Goal: Book appointment/travel/reservation

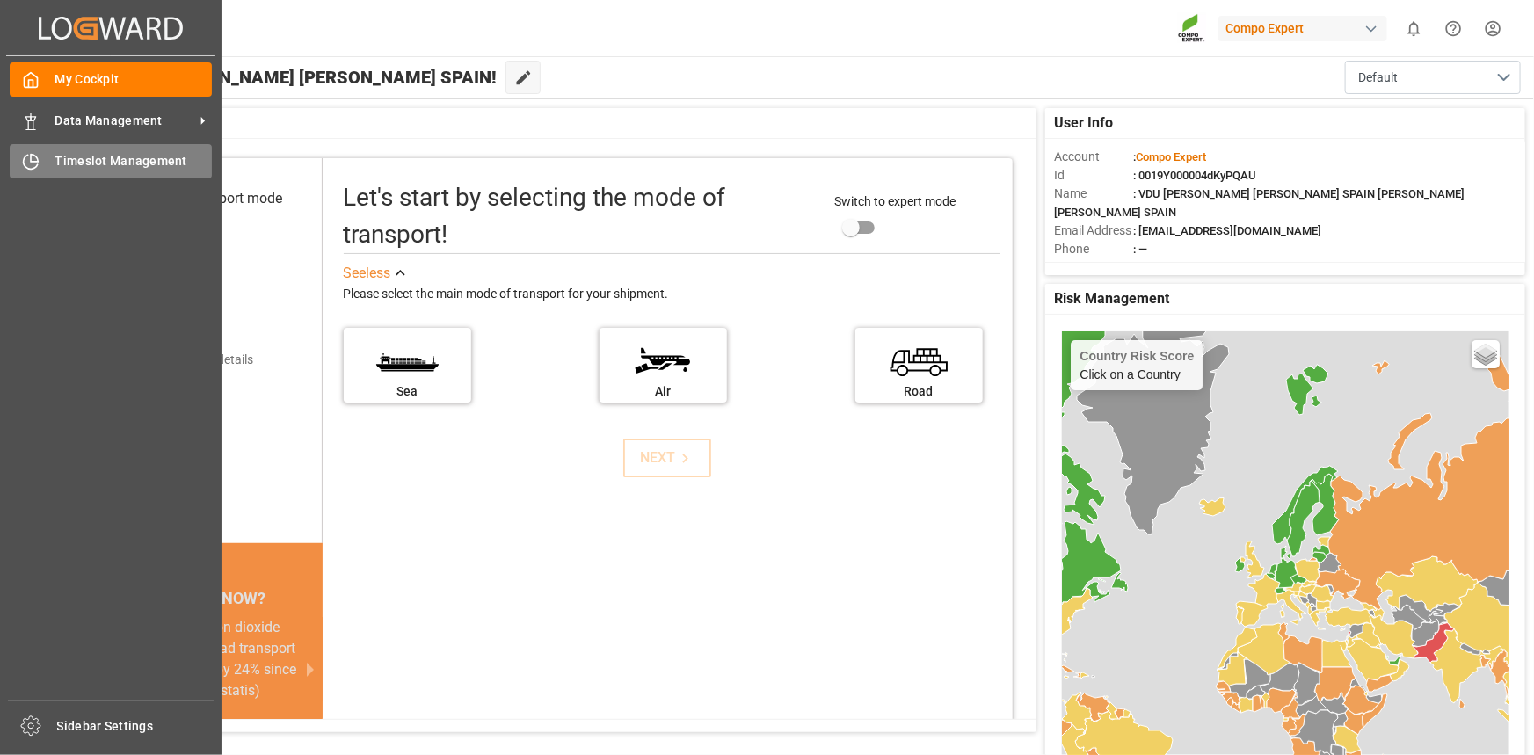
click at [114, 149] on div "Timeslot Management Timeslot Management" at bounding box center [111, 161] width 202 height 34
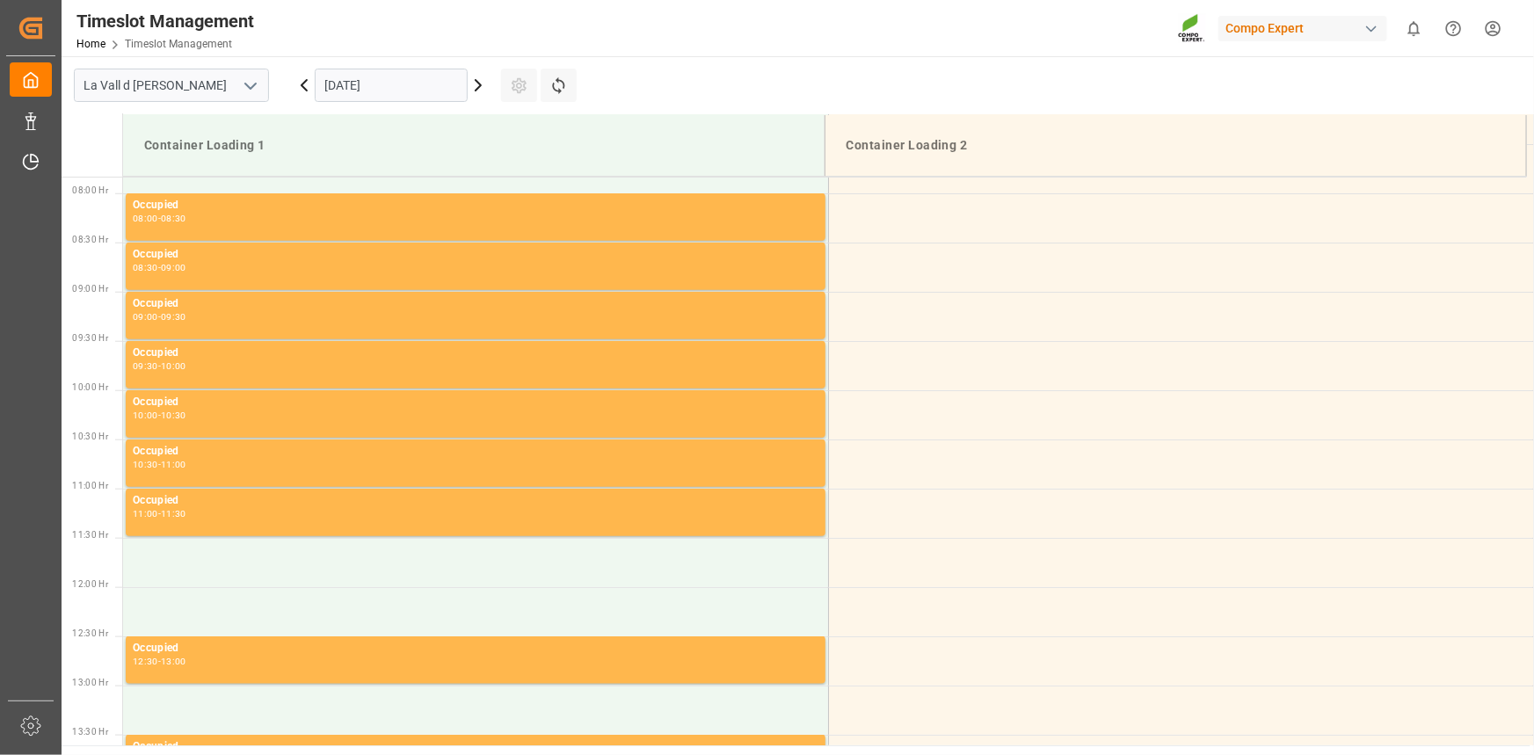
click at [408, 83] on input "[DATE]" at bounding box center [391, 85] width 153 height 33
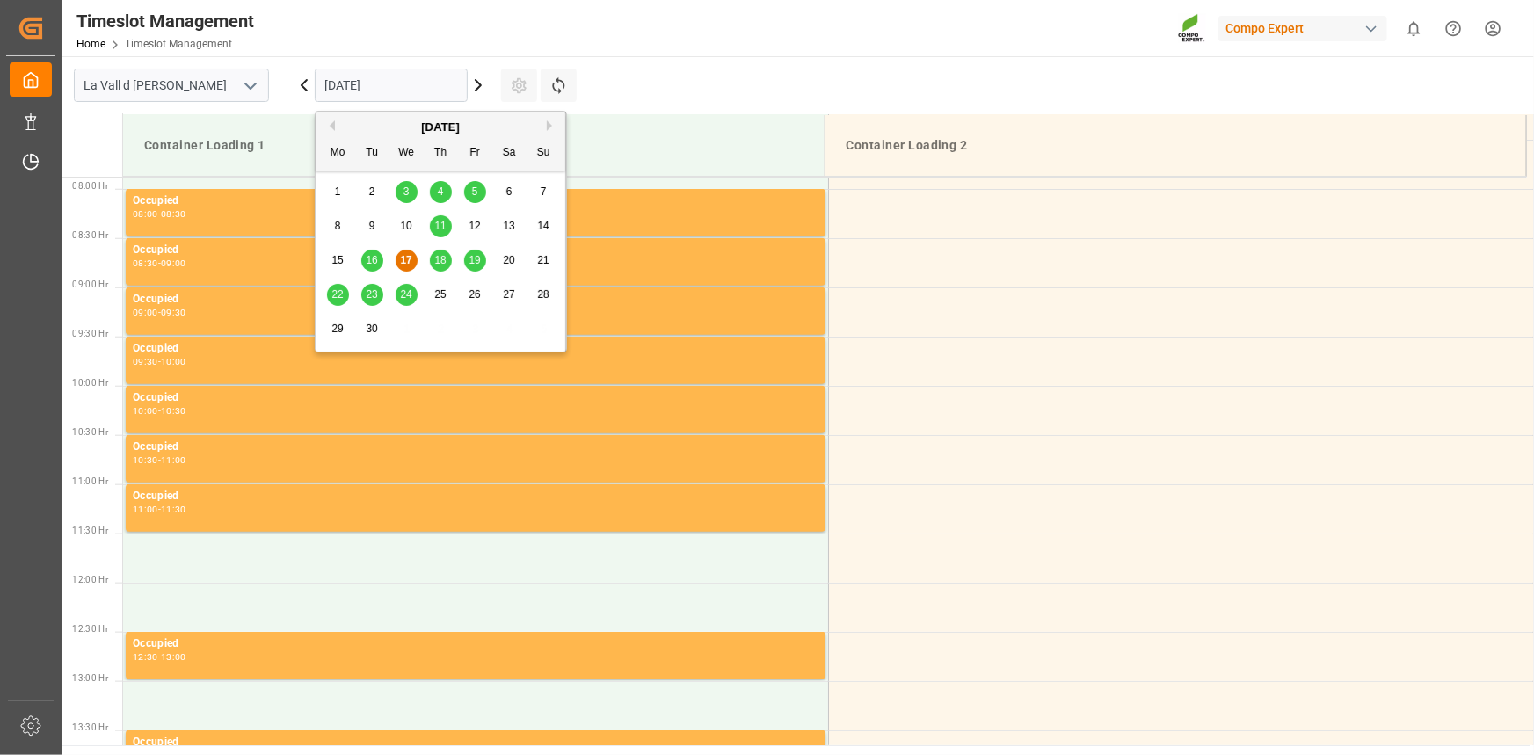
click at [439, 269] on div "18" at bounding box center [441, 261] width 22 height 21
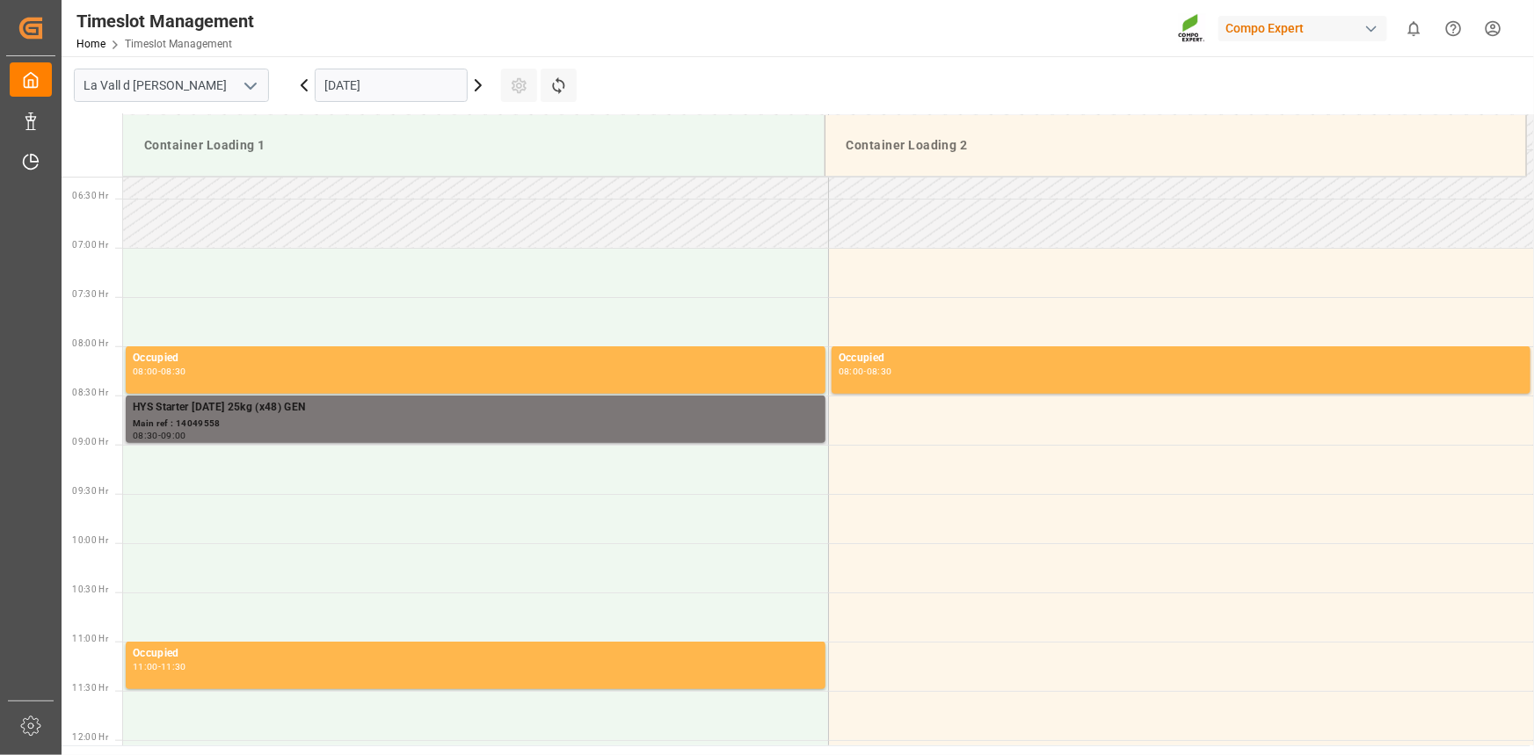
scroll to position [615, 0]
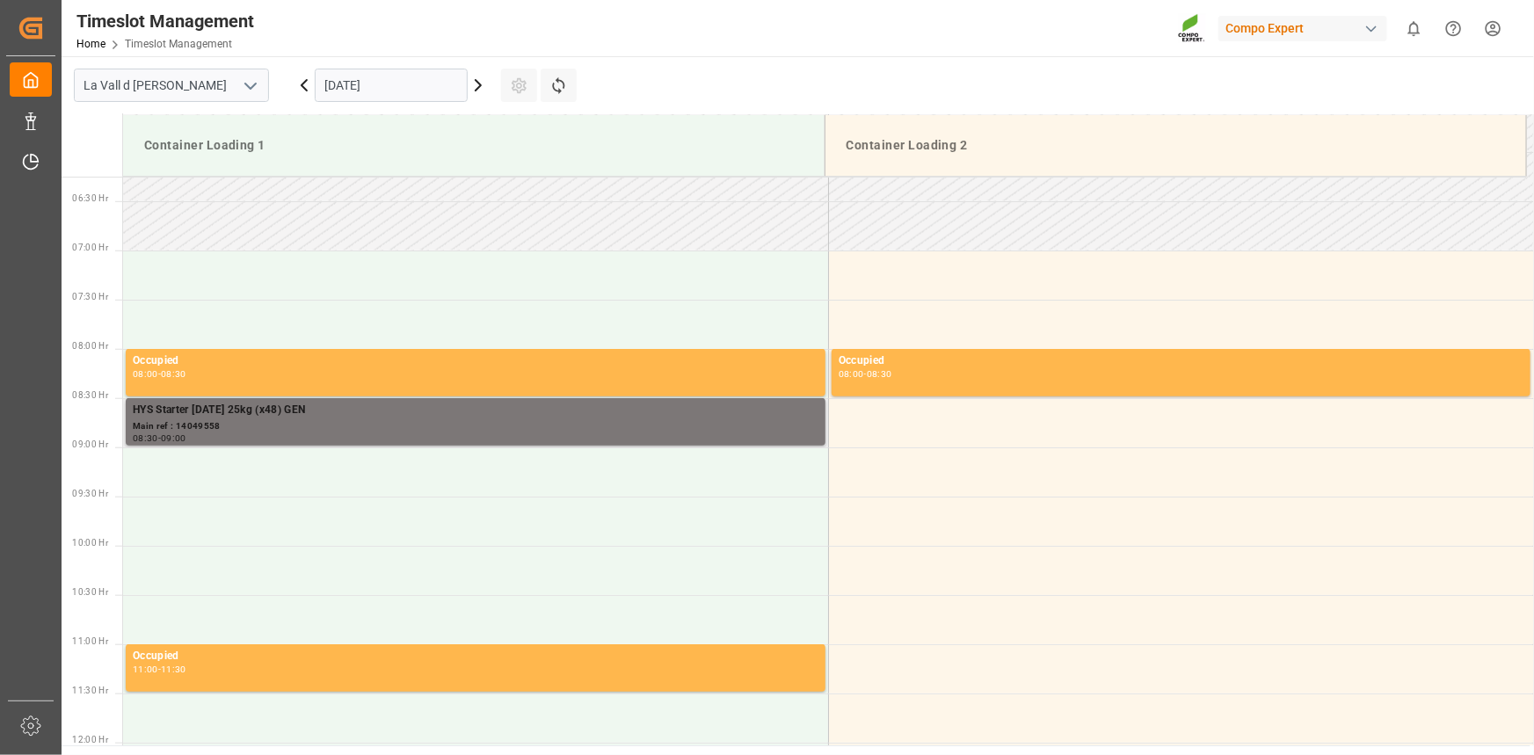
click at [310, 419] on div "Main ref : 14049558" at bounding box center [476, 426] width 686 height 15
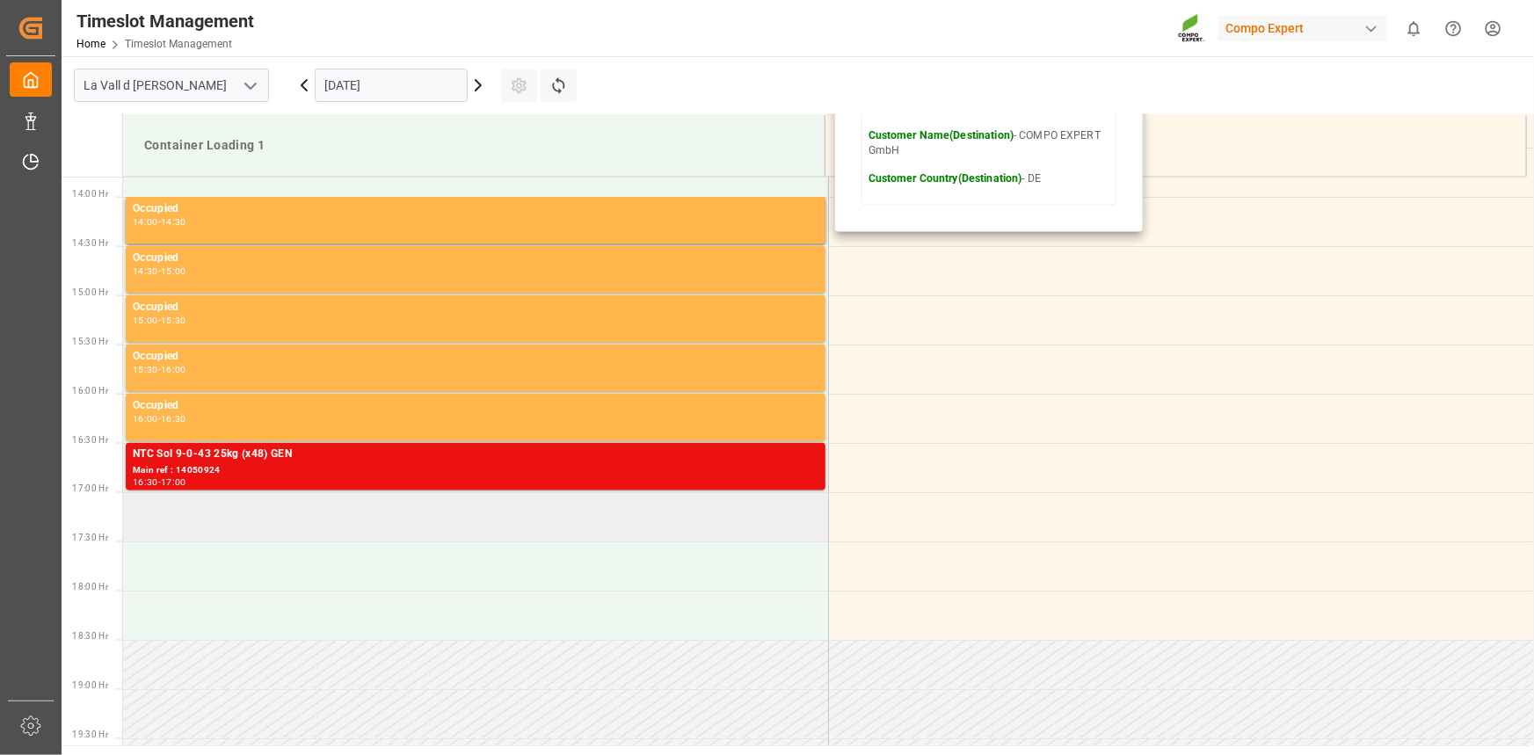
scroll to position [1495, 0]
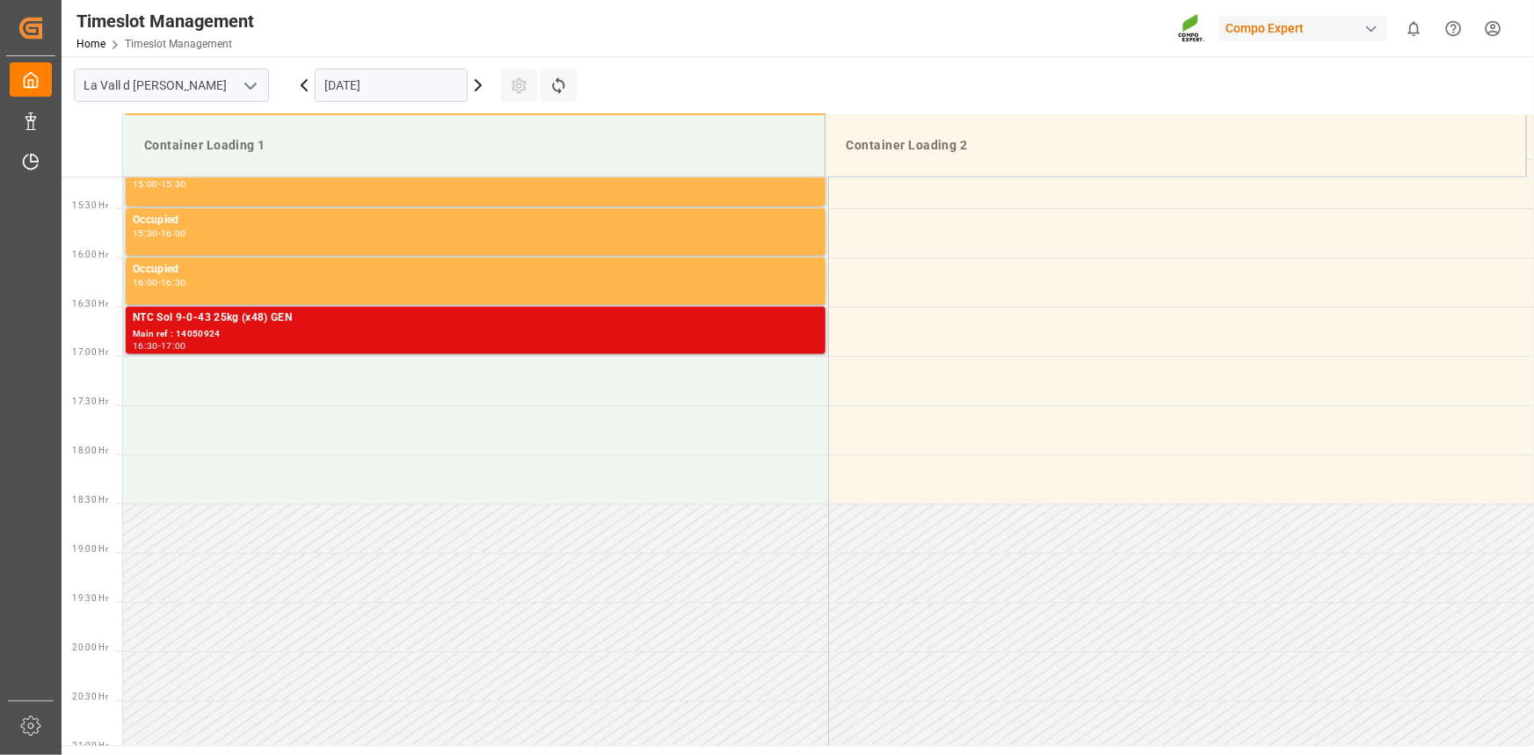
click at [315, 329] on div "Main ref : 14050924" at bounding box center [476, 335] width 686 height 15
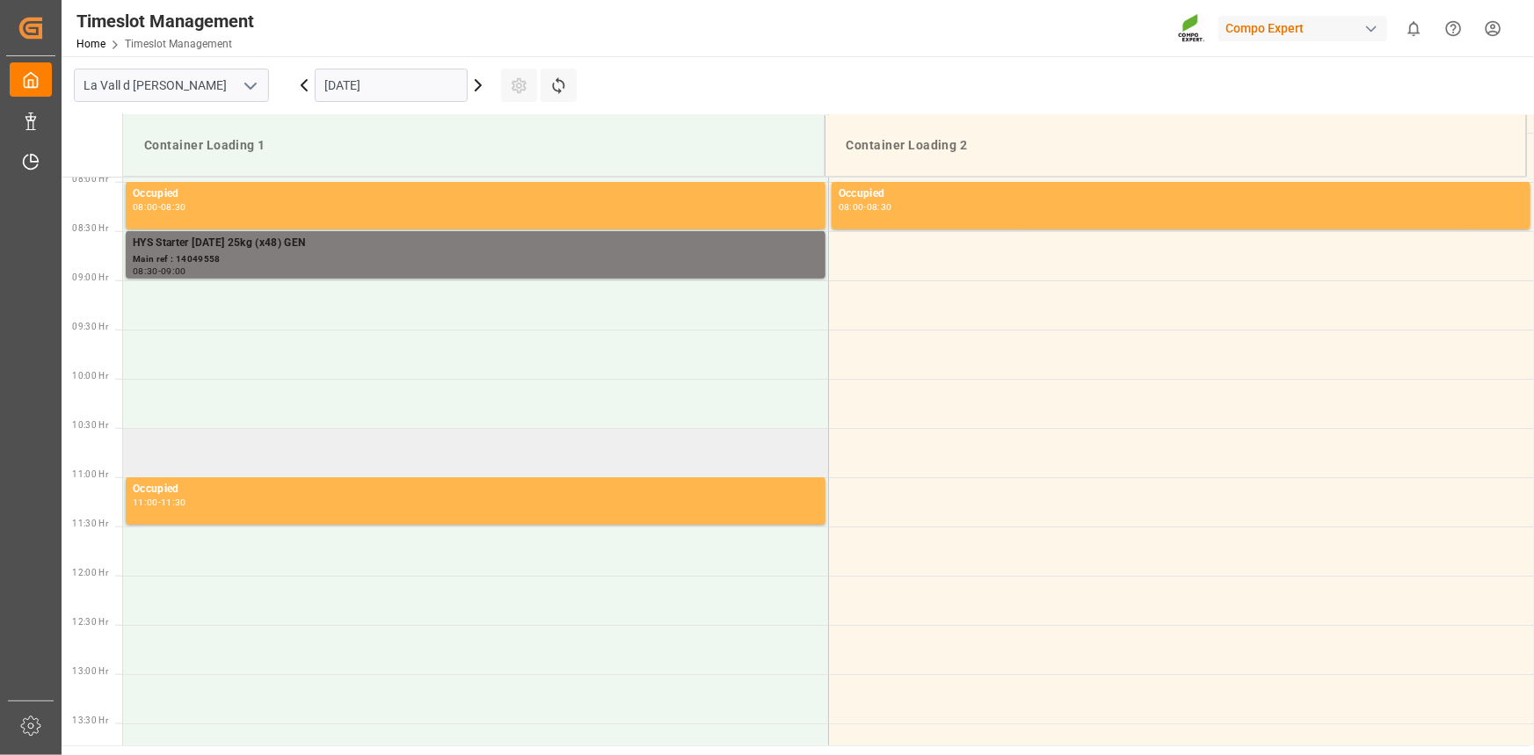
scroll to position [695, 0]
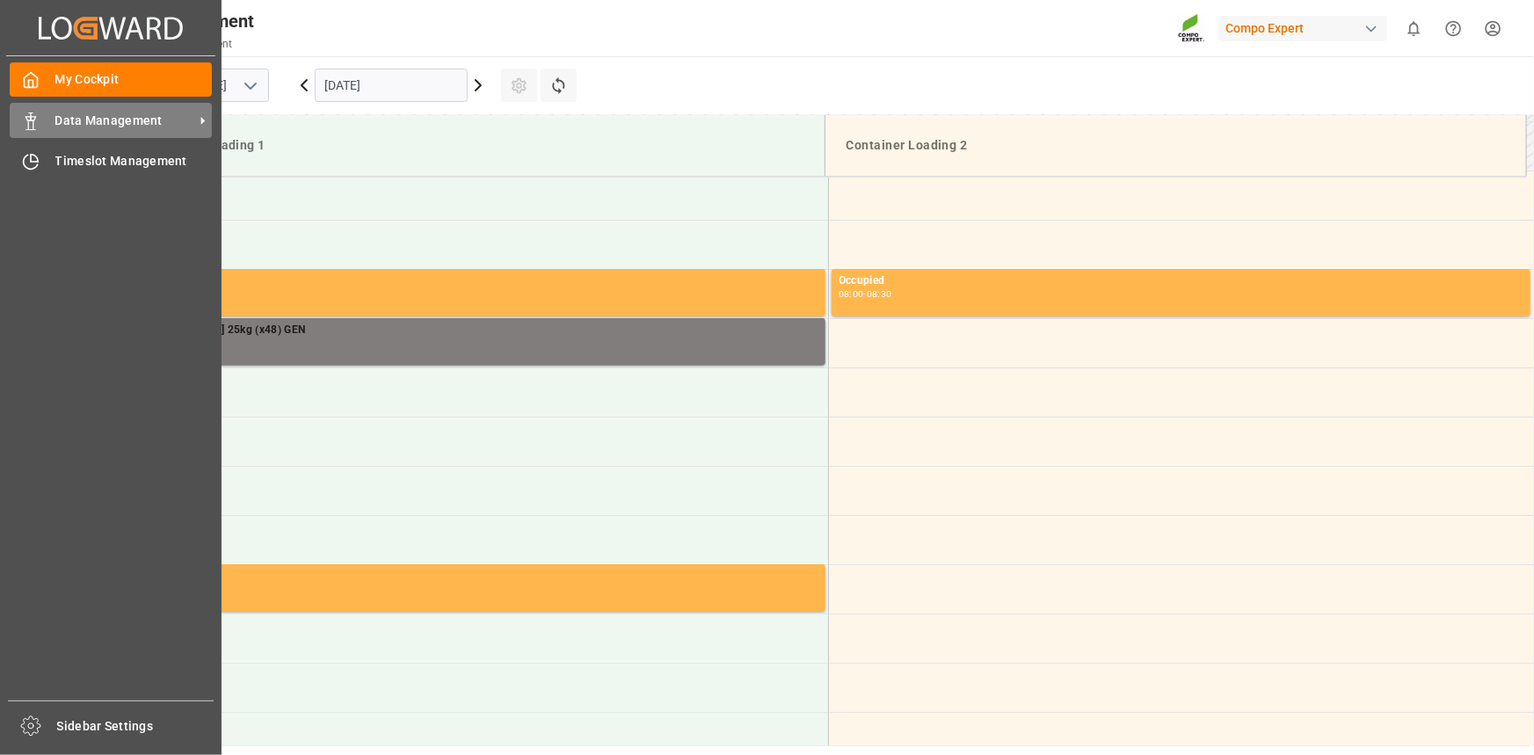
click at [88, 119] on span "Data Management" at bounding box center [124, 121] width 139 height 18
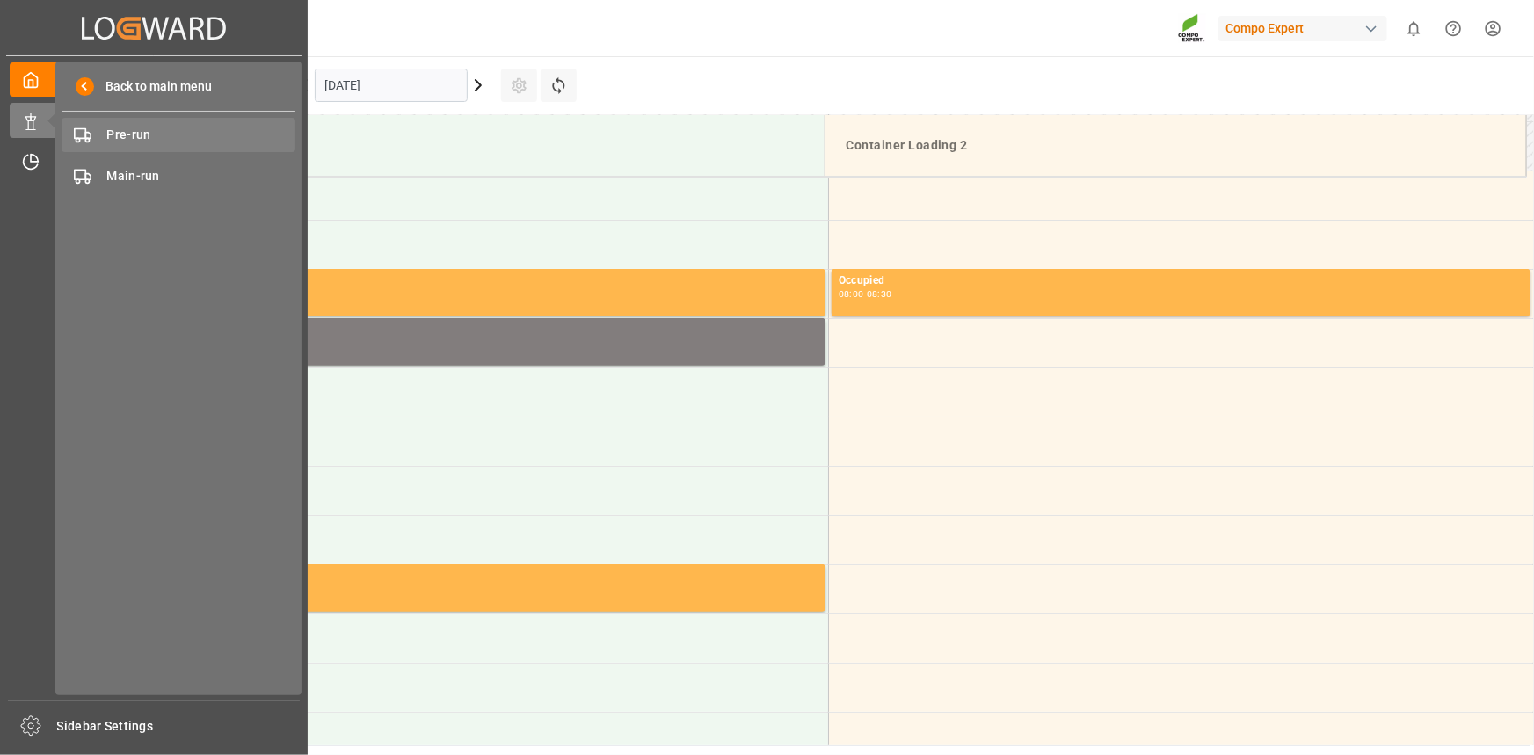
click at [165, 135] on span "Pre-run" at bounding box center [201, 135] width 189 height 18
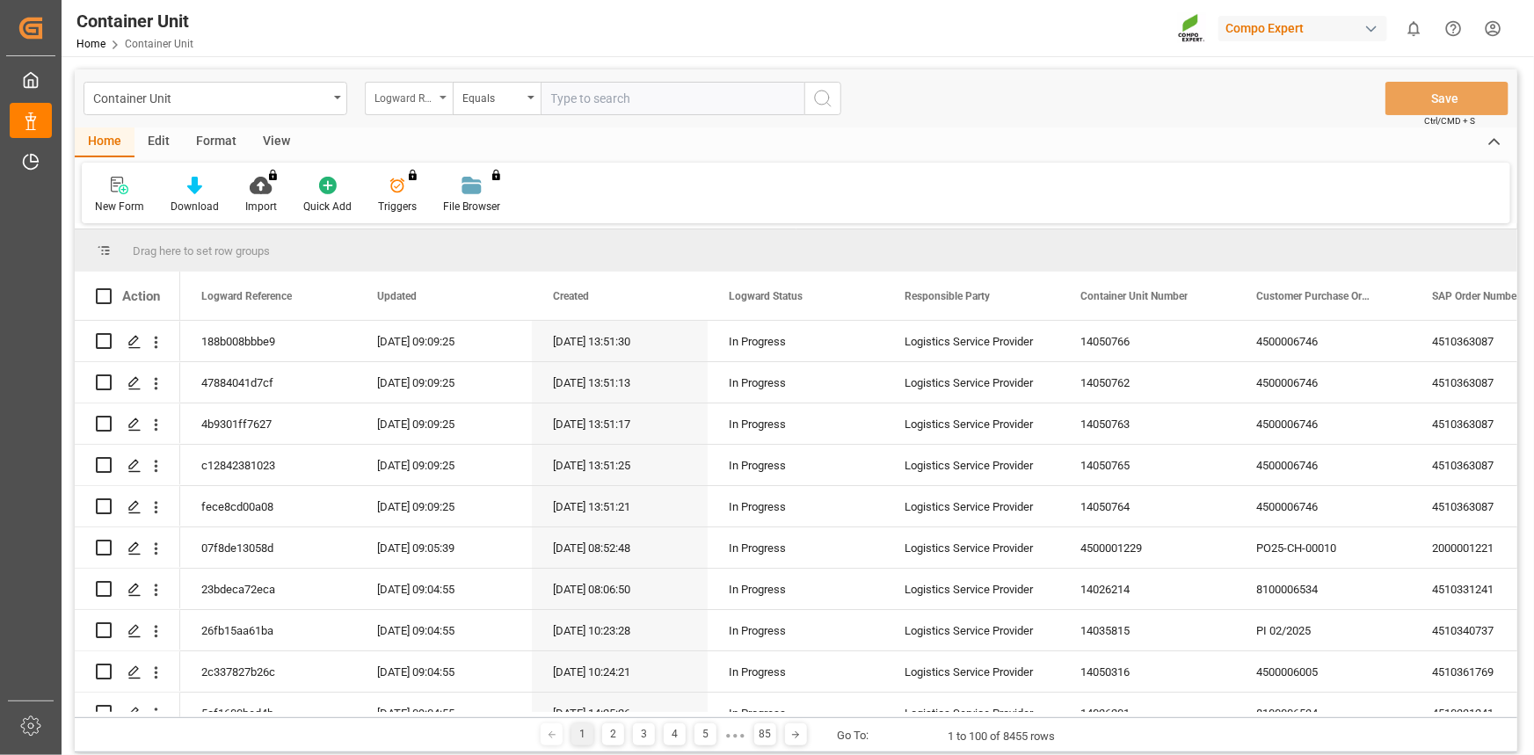
click at [427, 105] on div "Logward Reference" at bounding box center [405, 96] width 60 height 20
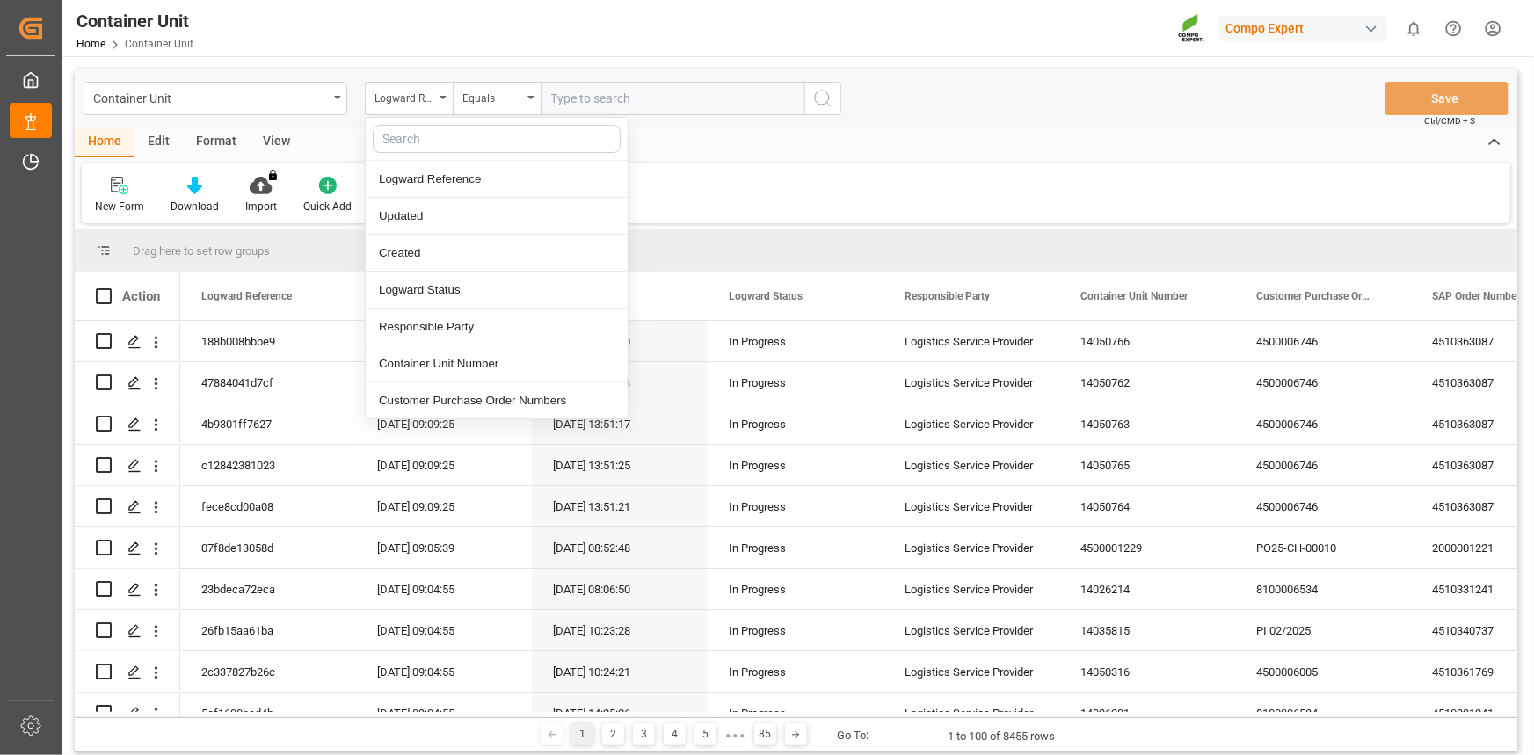
click at [437, 146] on input "text" at bounding box center [497, 139] width 248 height 28
type input "sap"
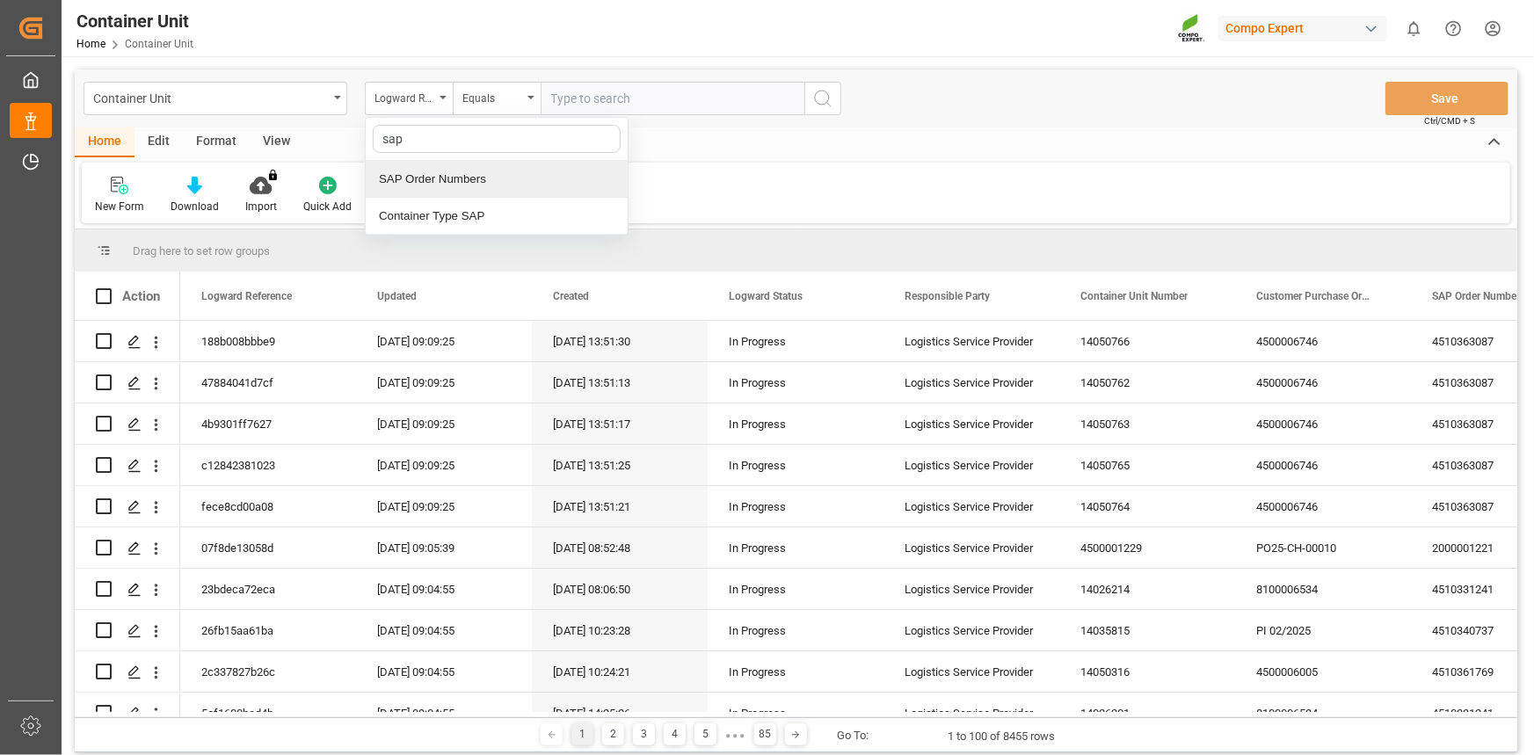
click at [442, 170] on div "SAP Order Numbers" at bounding box center [497, 179] width 262 height 37
click at [577, 105] on input "text" at bounding box center [673, 98] width 264 height 33
click at [501, 96] on div "Equals" at bounding box center [492, 96] width 60 height 20
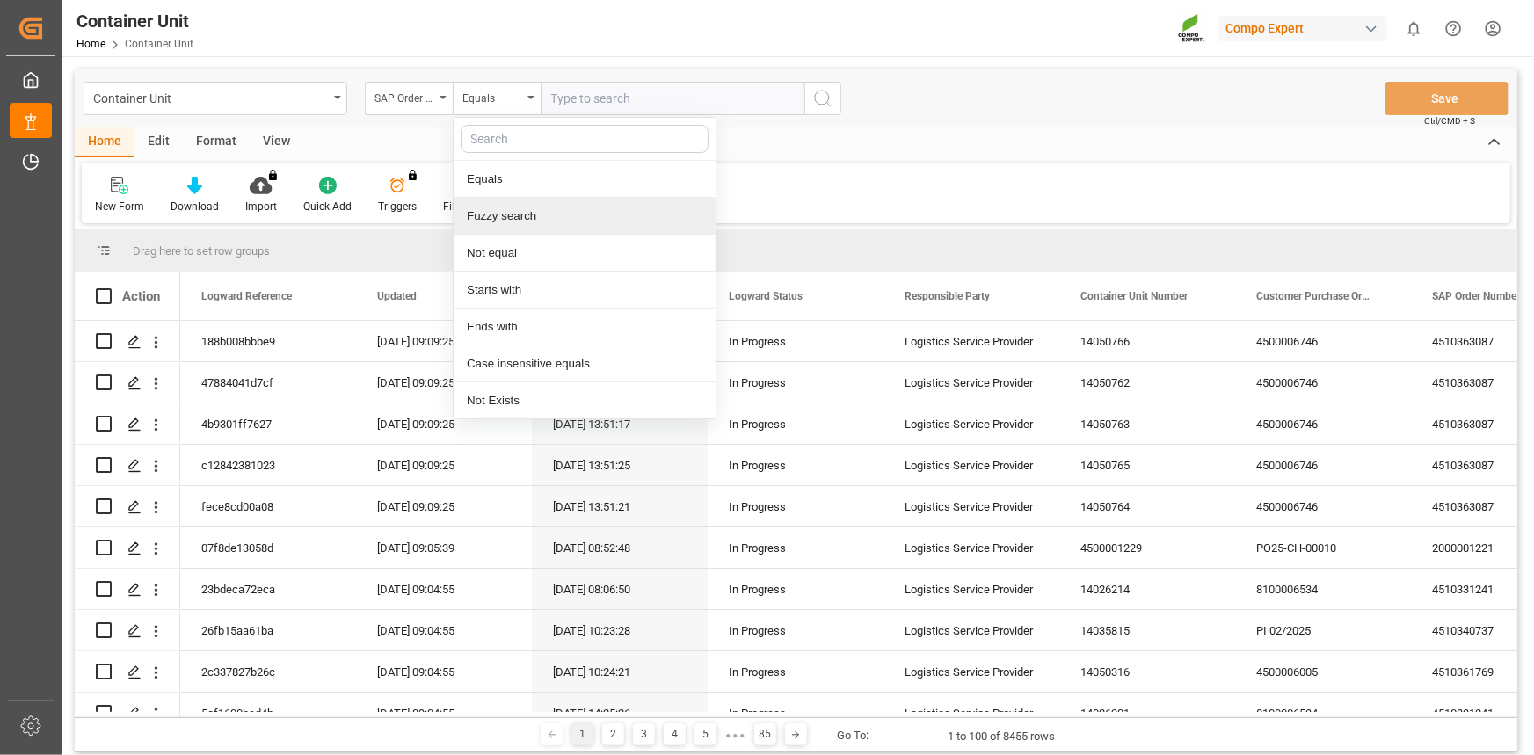
click at [480, 216] on div "Fuzzy search" at bounding box center [585, 216] width 262 height 37
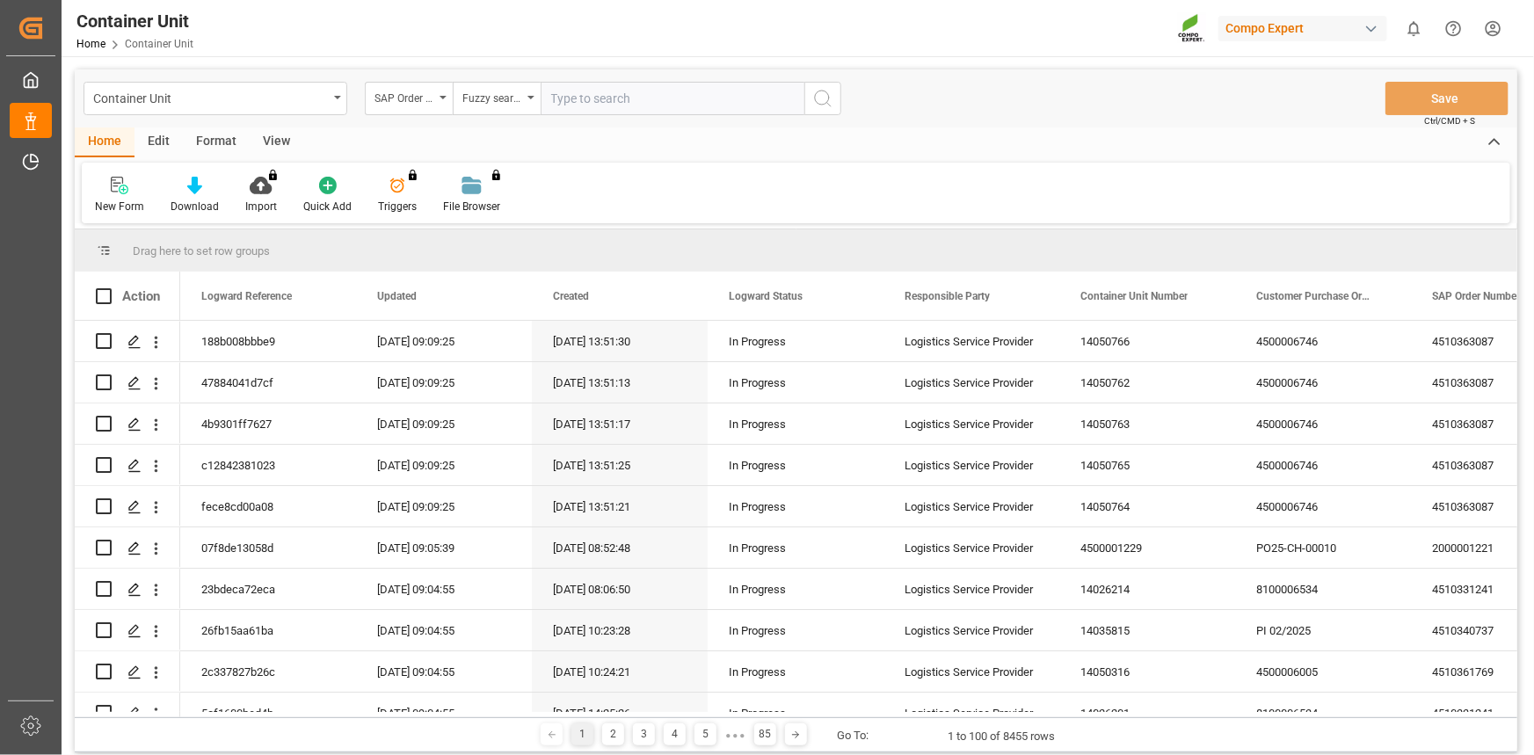
click at [554, 96] on input "text" at bounding box center [673, 98] width 264 height 33
type input "v"
paste input "4510364158"
type input "4510364158"
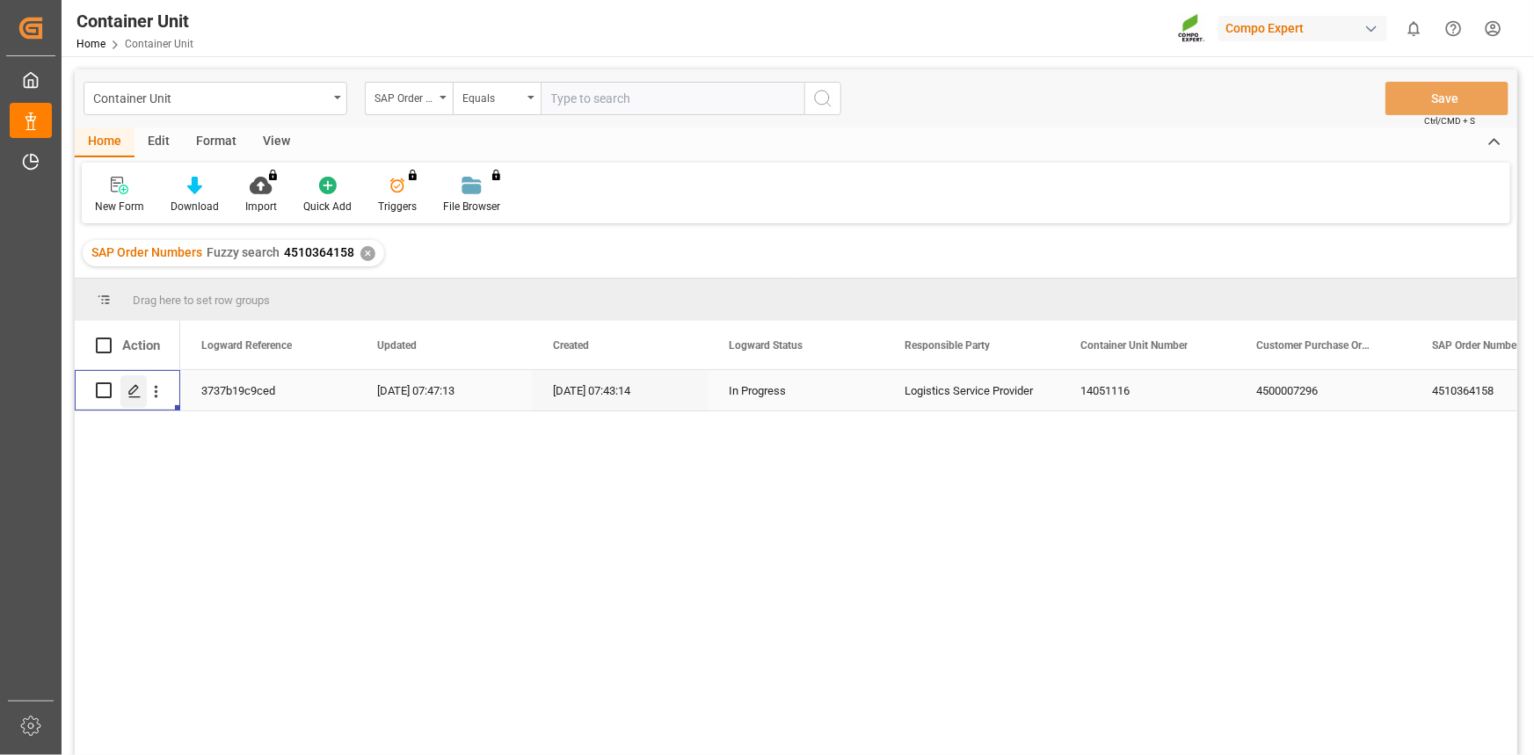
click at [129, 396] on icon "Press SPACE to select this row." at bounding box center [134, 391] width 14 height 14
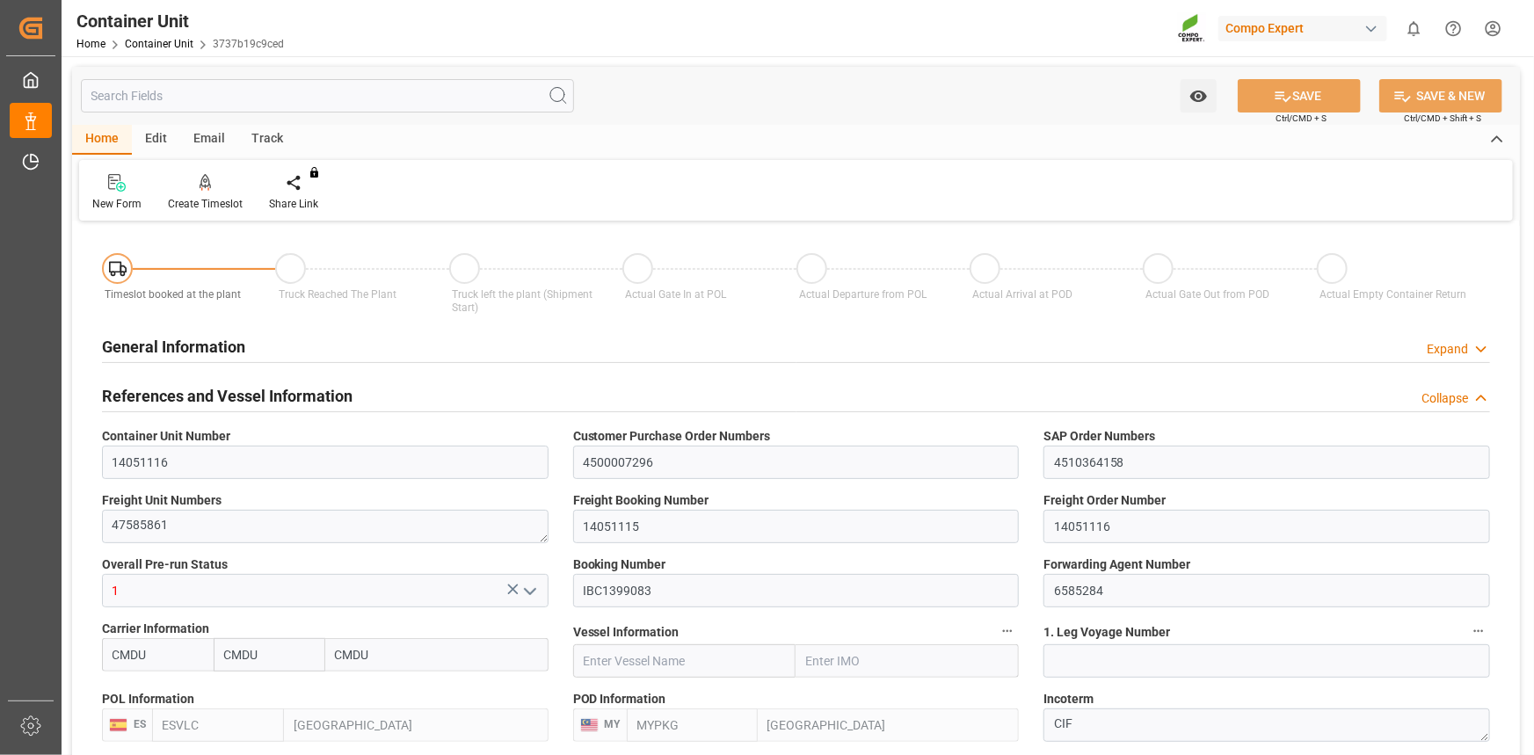
type input "CMDU"
type input "ESVLC"
type input "MYPKG"
type input "7"
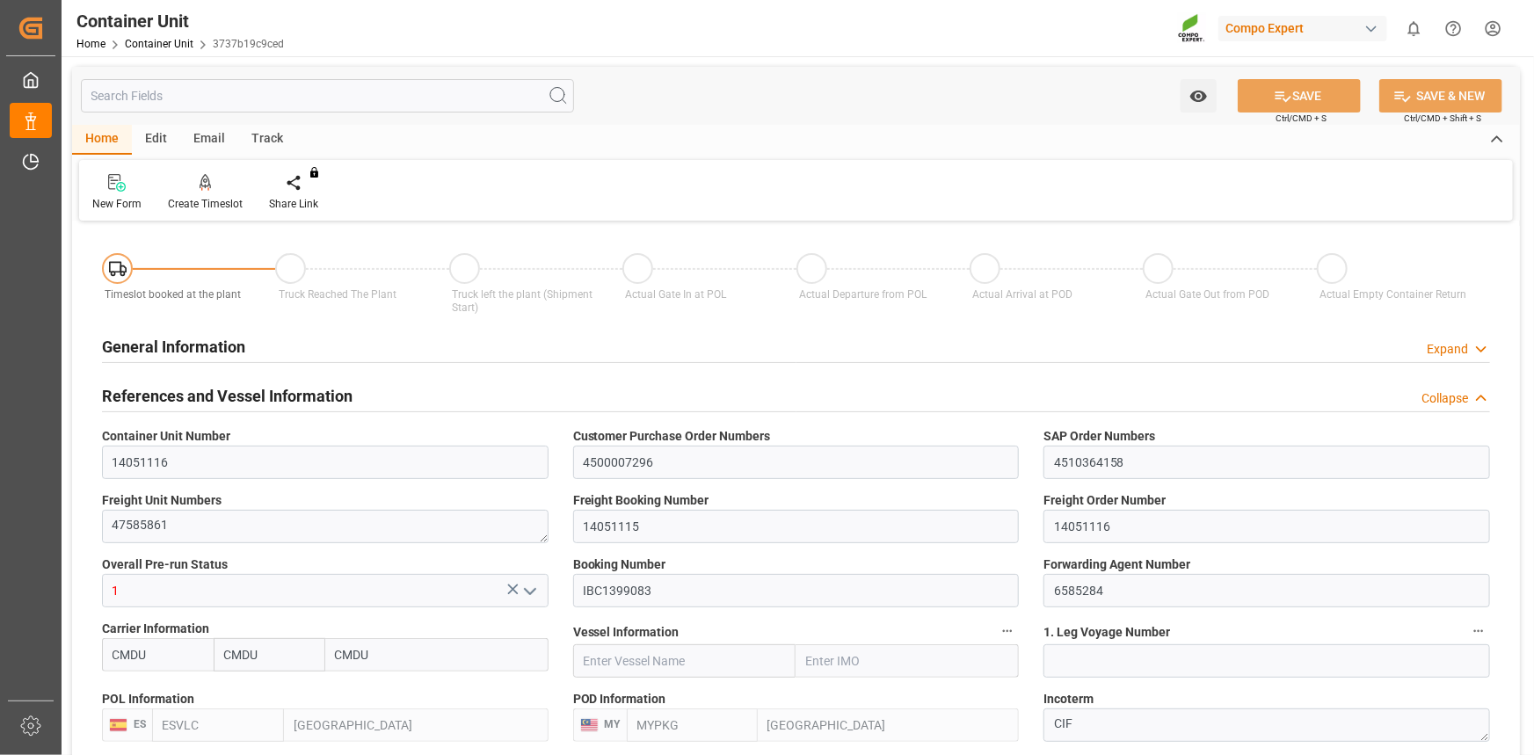
type input "0"
type input "7"
type input "0"
type input "10"
type input "8720"
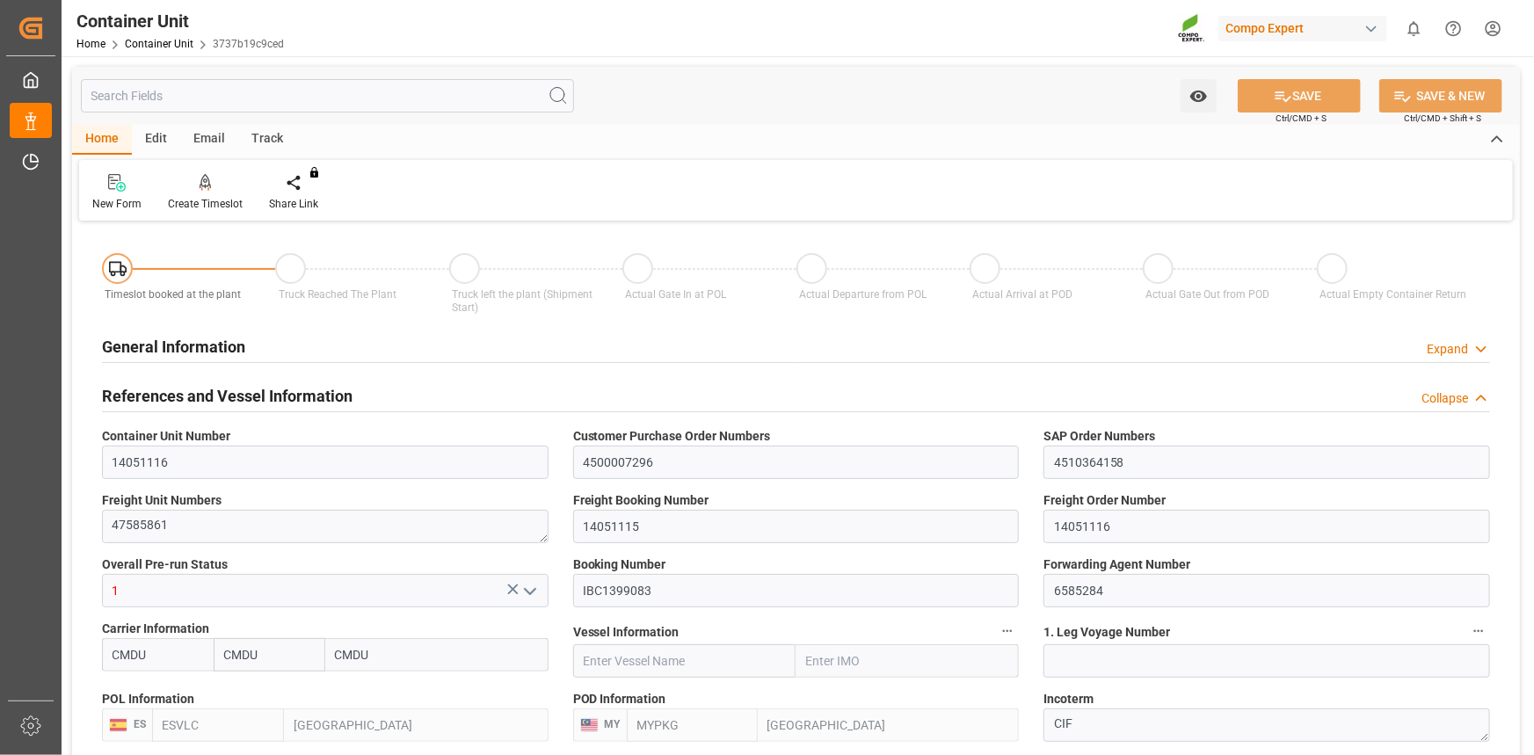
type input "[DATE] 07:42"
type input "[DATE]"
click at [212, 200] on div "Create Timeslot" at bounding box center [205, 204] width 75 height 16
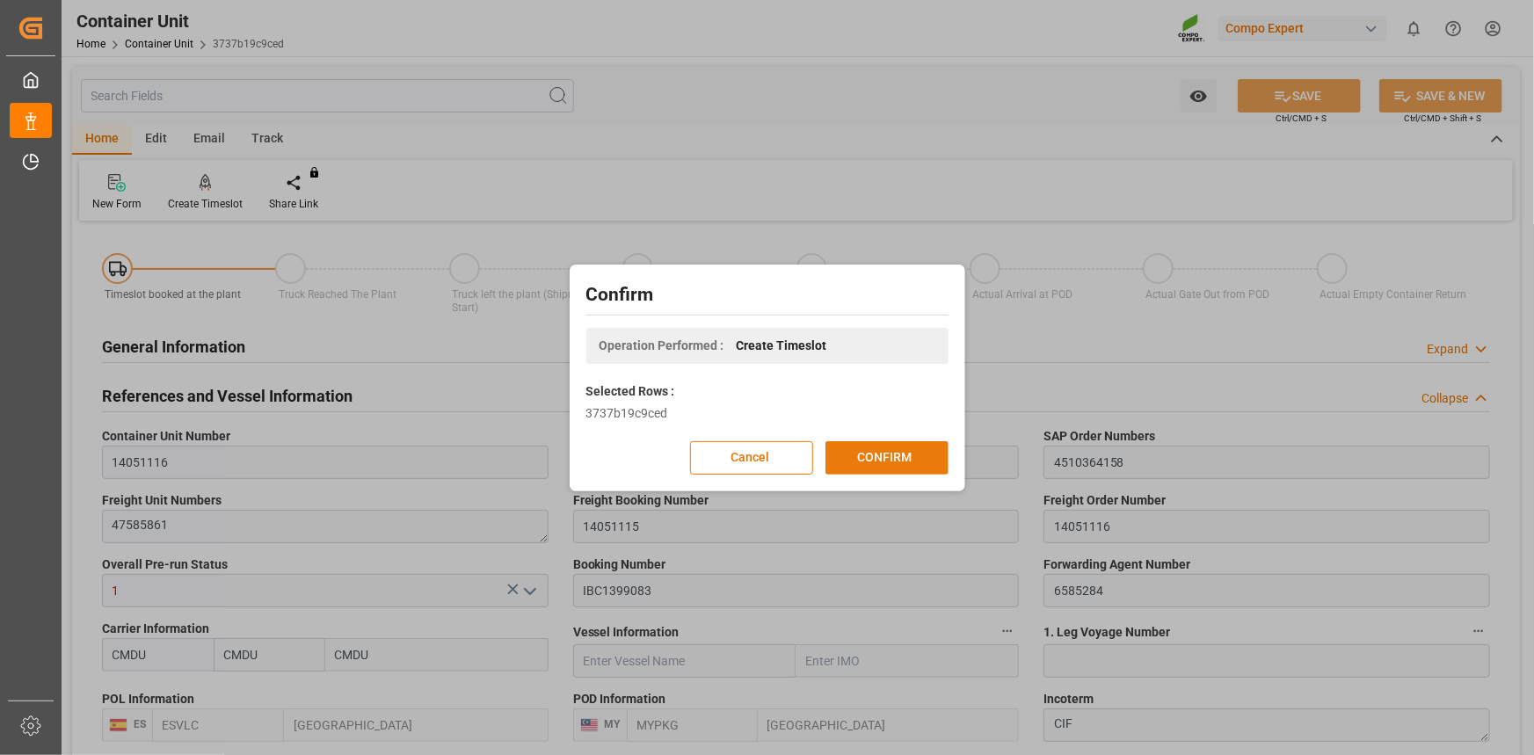
click at [876, 441] on button "CONFIRM" at bounding box center [886, 457] width 123 height 33
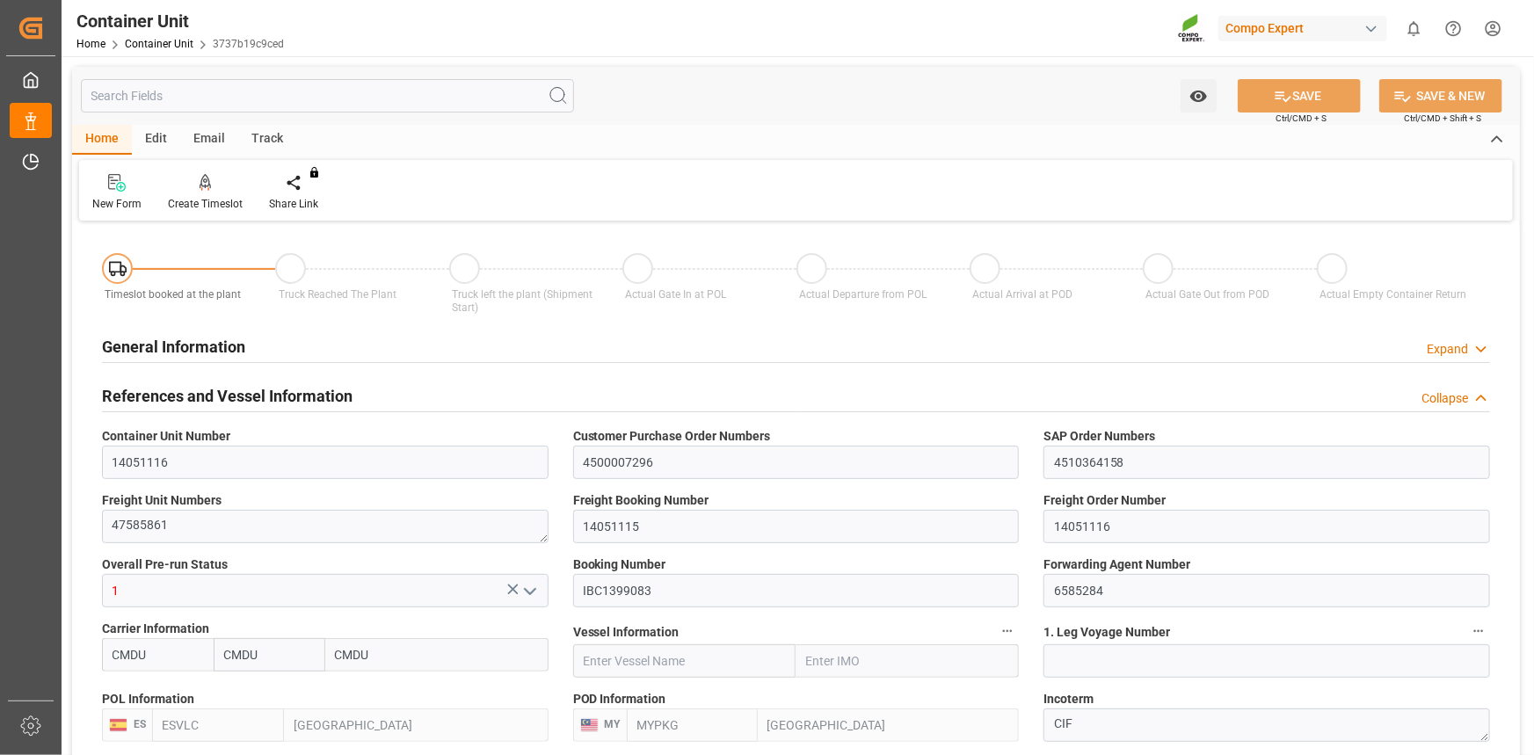
type input "CMDU"
type input "ESVLC"
type input "MYPKG"
type input "7"
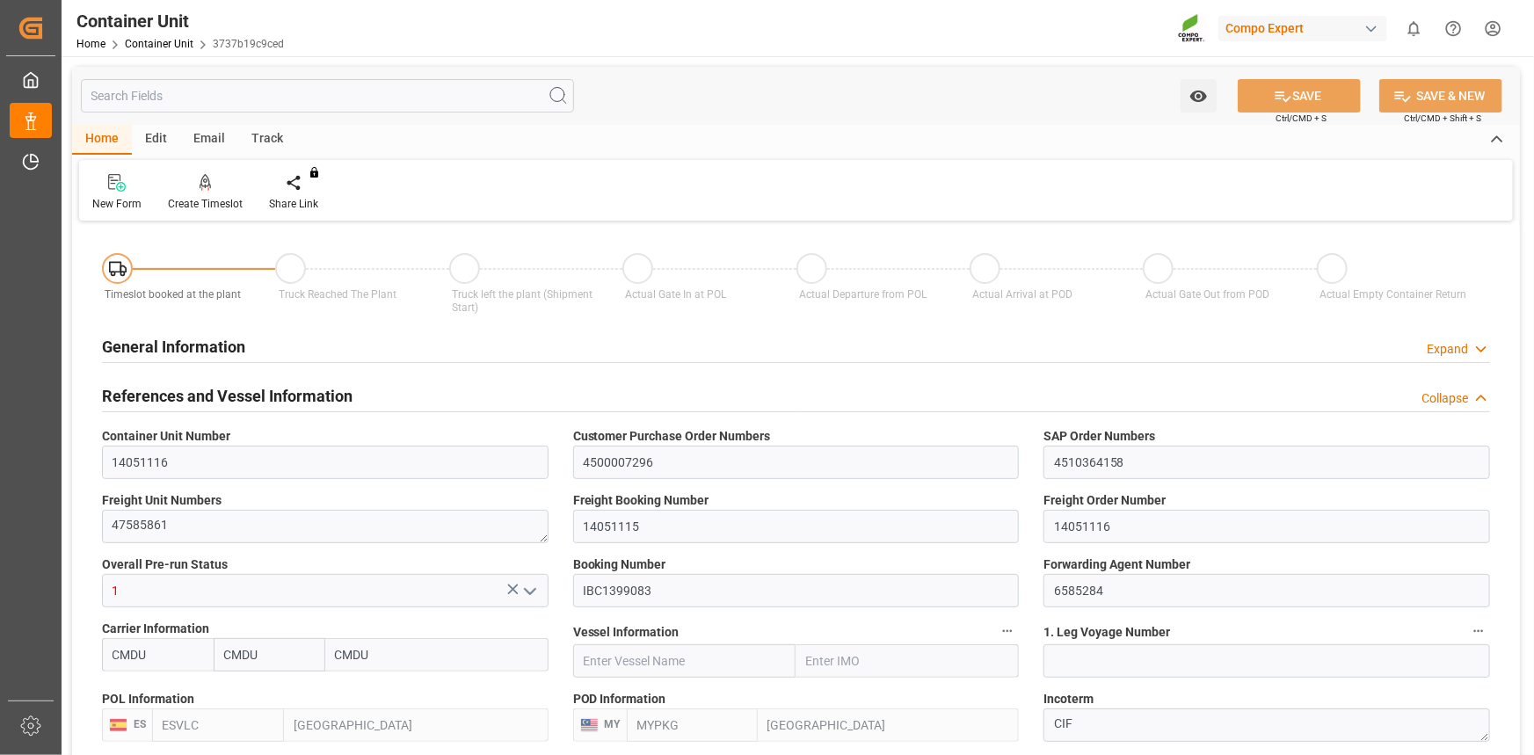
type input "0"
type input "7"
type input "0"
type input "10"
type input "8720"
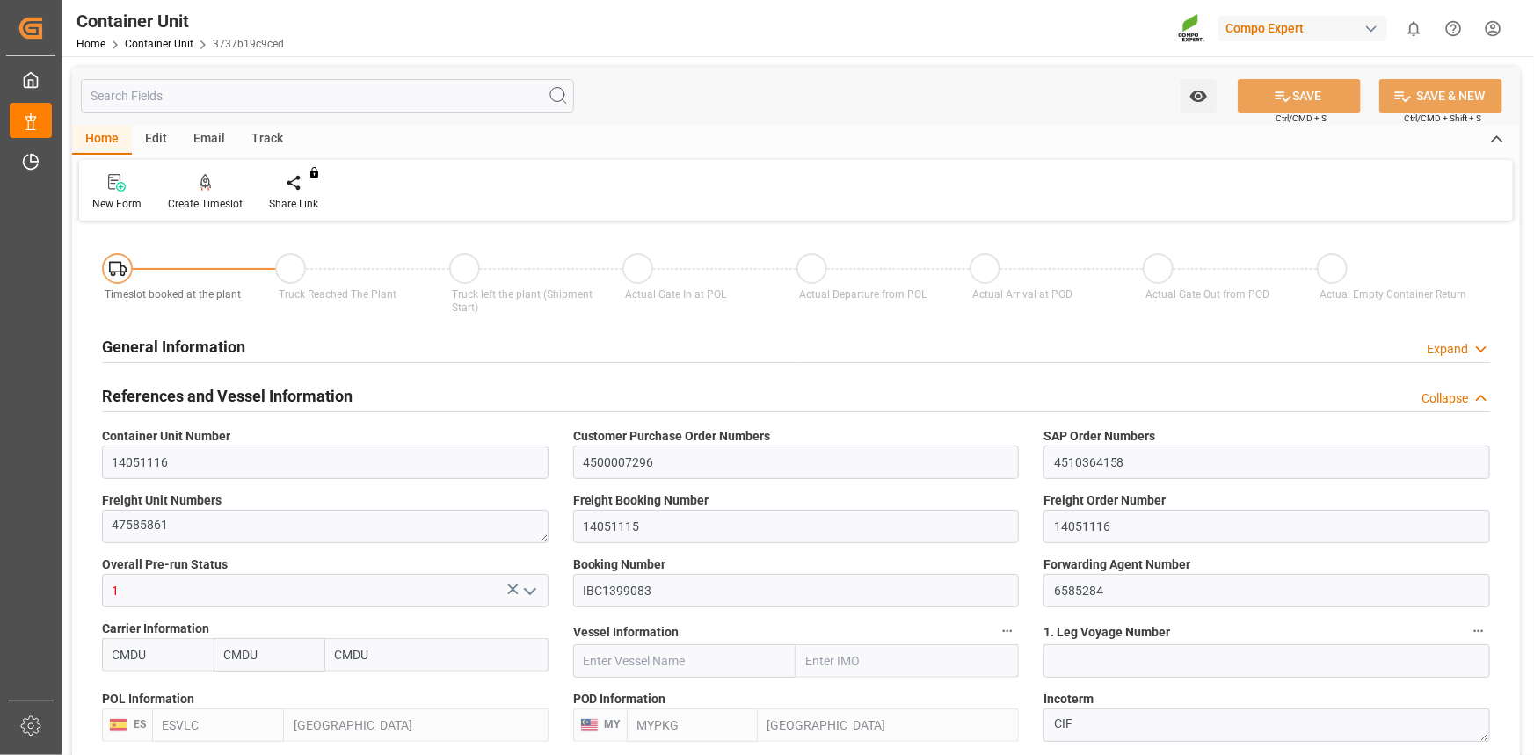
type input "[DATE] 07:42"
type input "[DATE]"
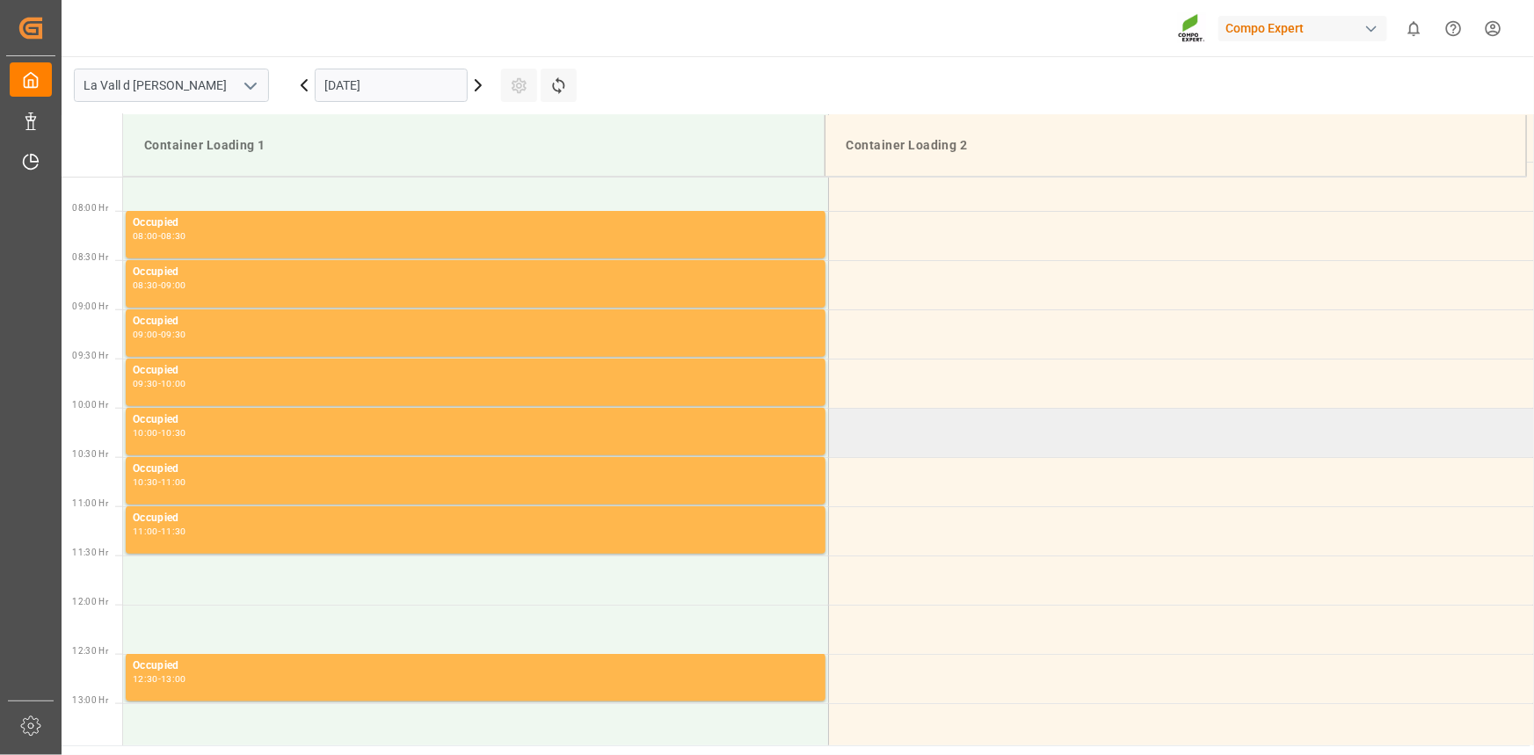
scroll to position [775, 0]
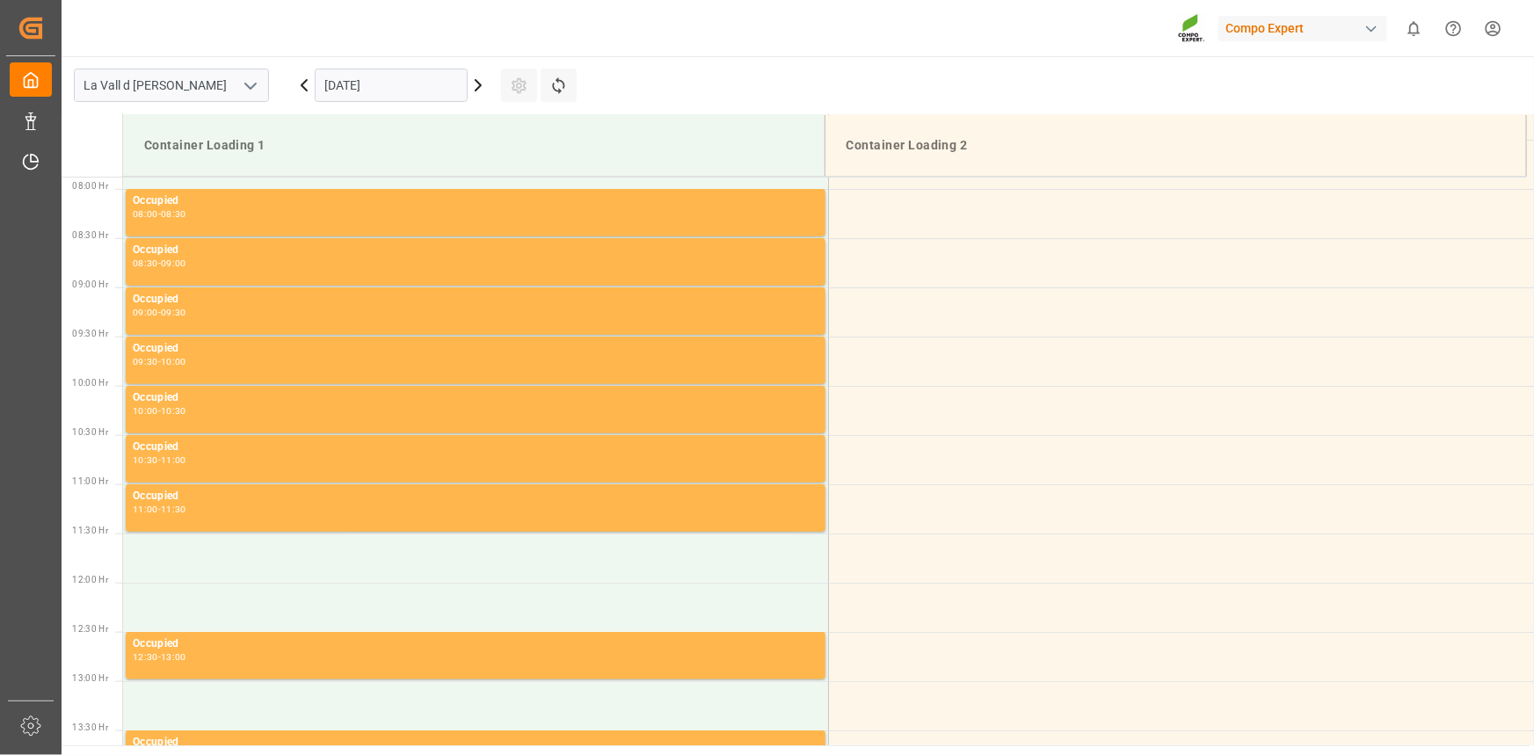
click at [416, 93] on input "[DATE]" at bounding box center [391, 85] width 153 height 33
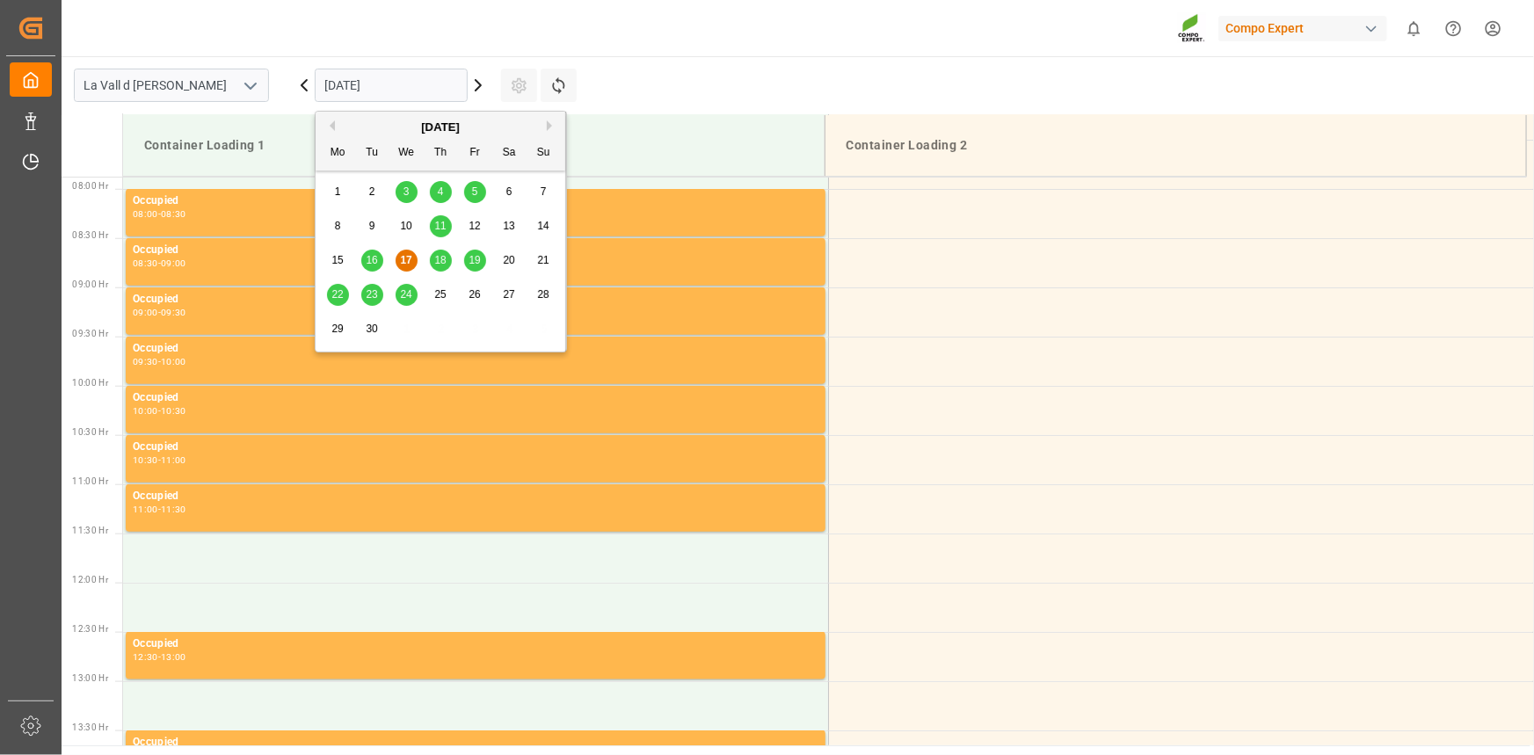
click at [444, 267] on div "18" at bounding box center [441, 261] width 22 height 21
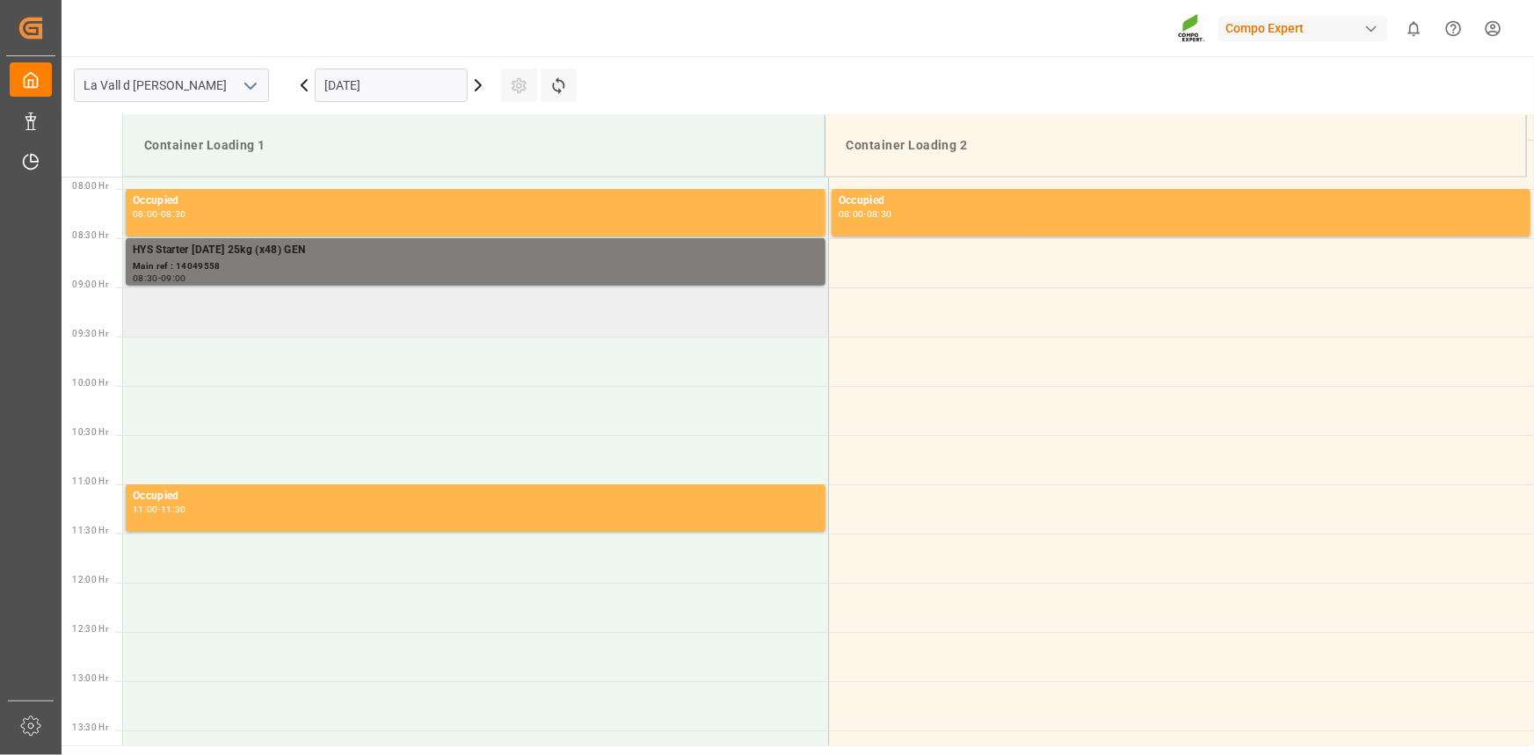
click at [349, 310] on td at bounding box center [475, 311] width 705 height 49
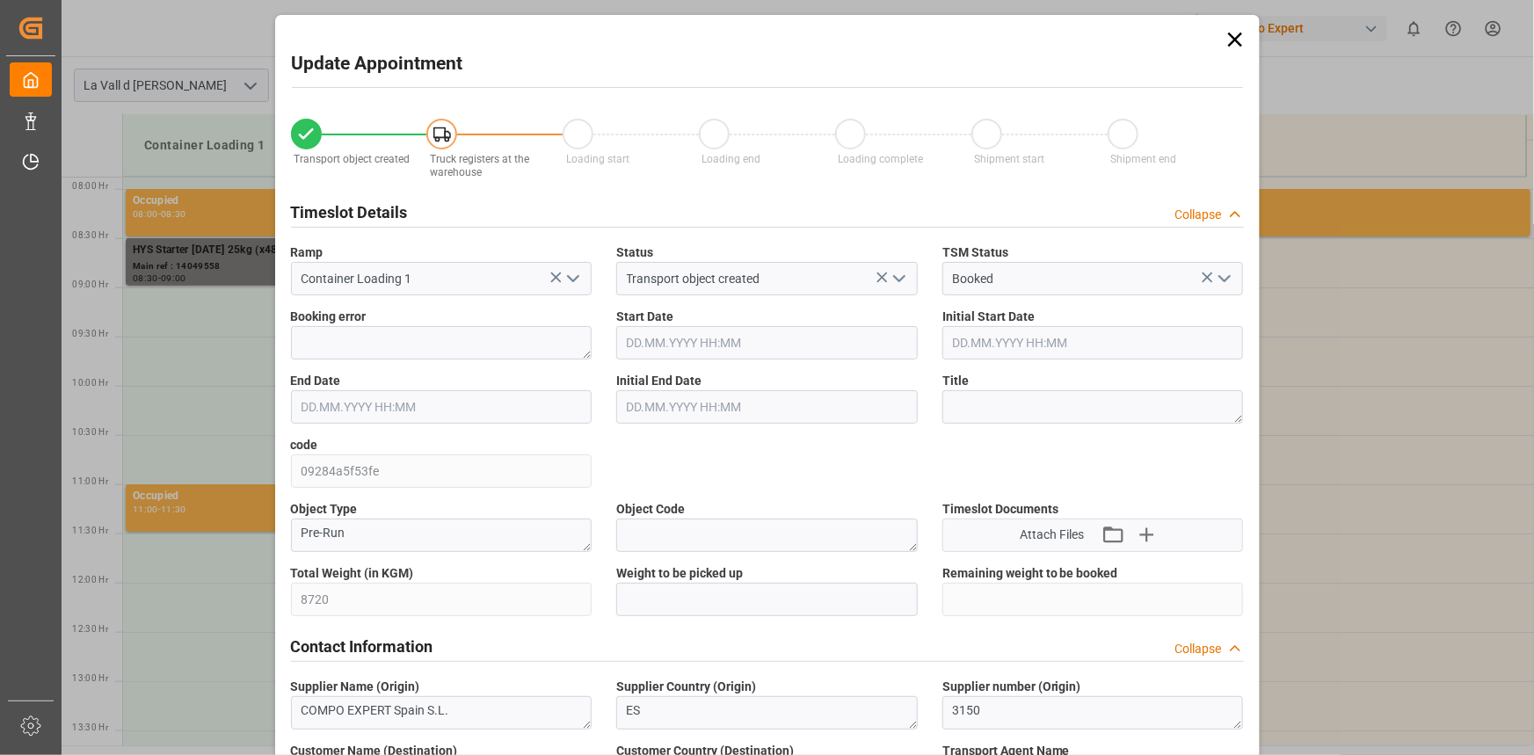
type input "18.09.2025 09:00"
type input "18.09.2025 09:30"
type input "[DATE] 07:42"
type input "17.09.2025 07:10"
click at [651, 603] on input "text" at bounding box center [767, 599] width 302 height 33
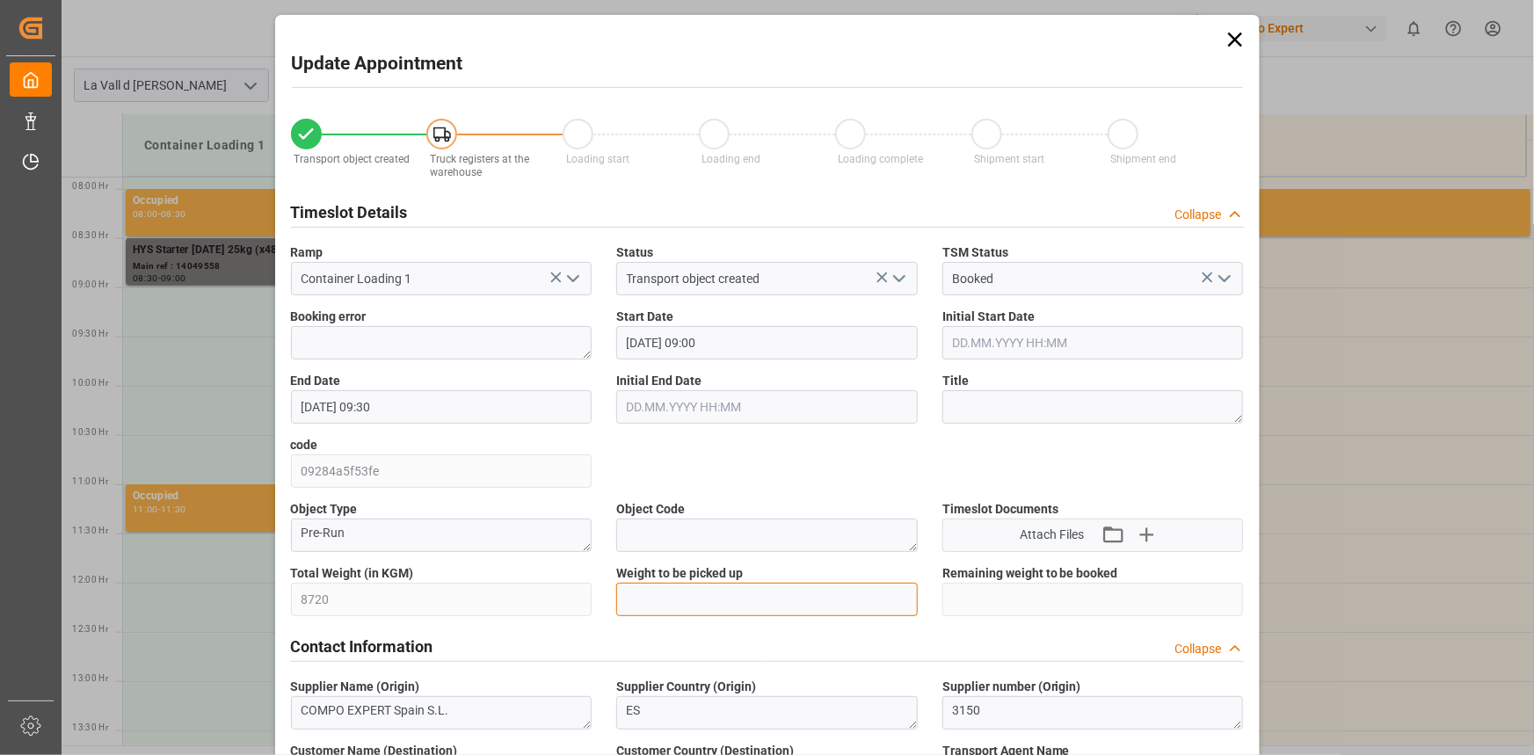
paste input "8720"
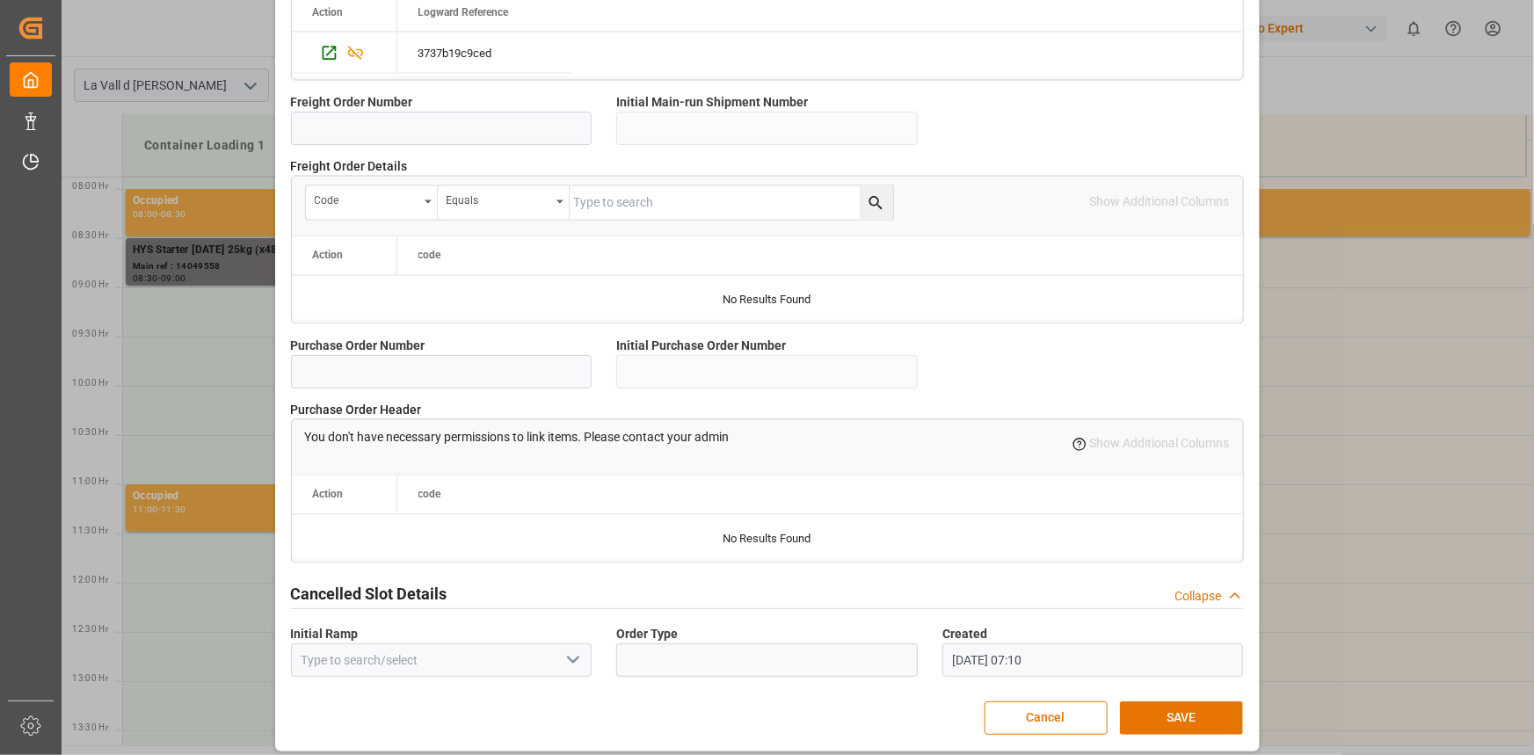
scroll to position [1562, 0]
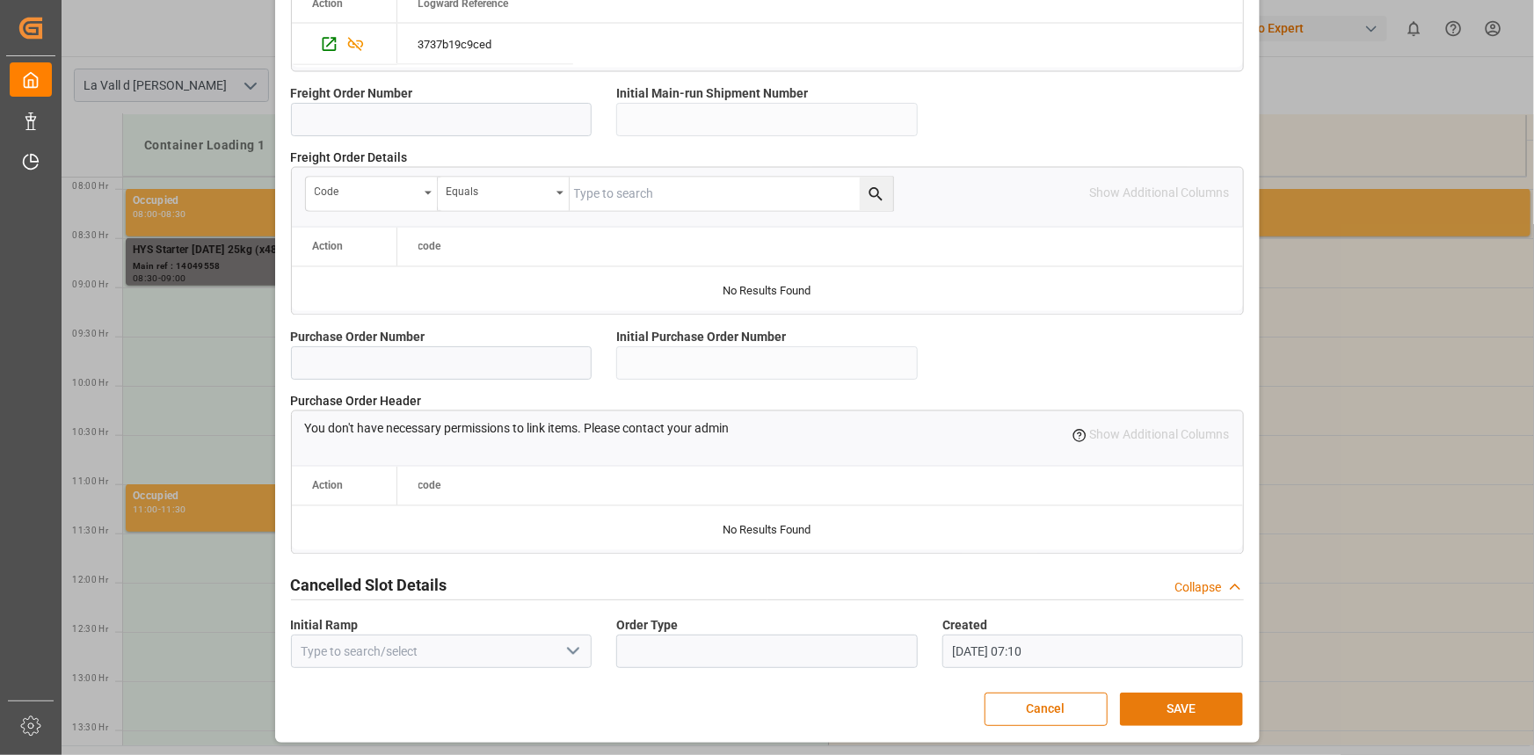
type input "8720"
click at [1189, 714] on button "SAVE" at bounding box center [1181, 709] width 123 height 33
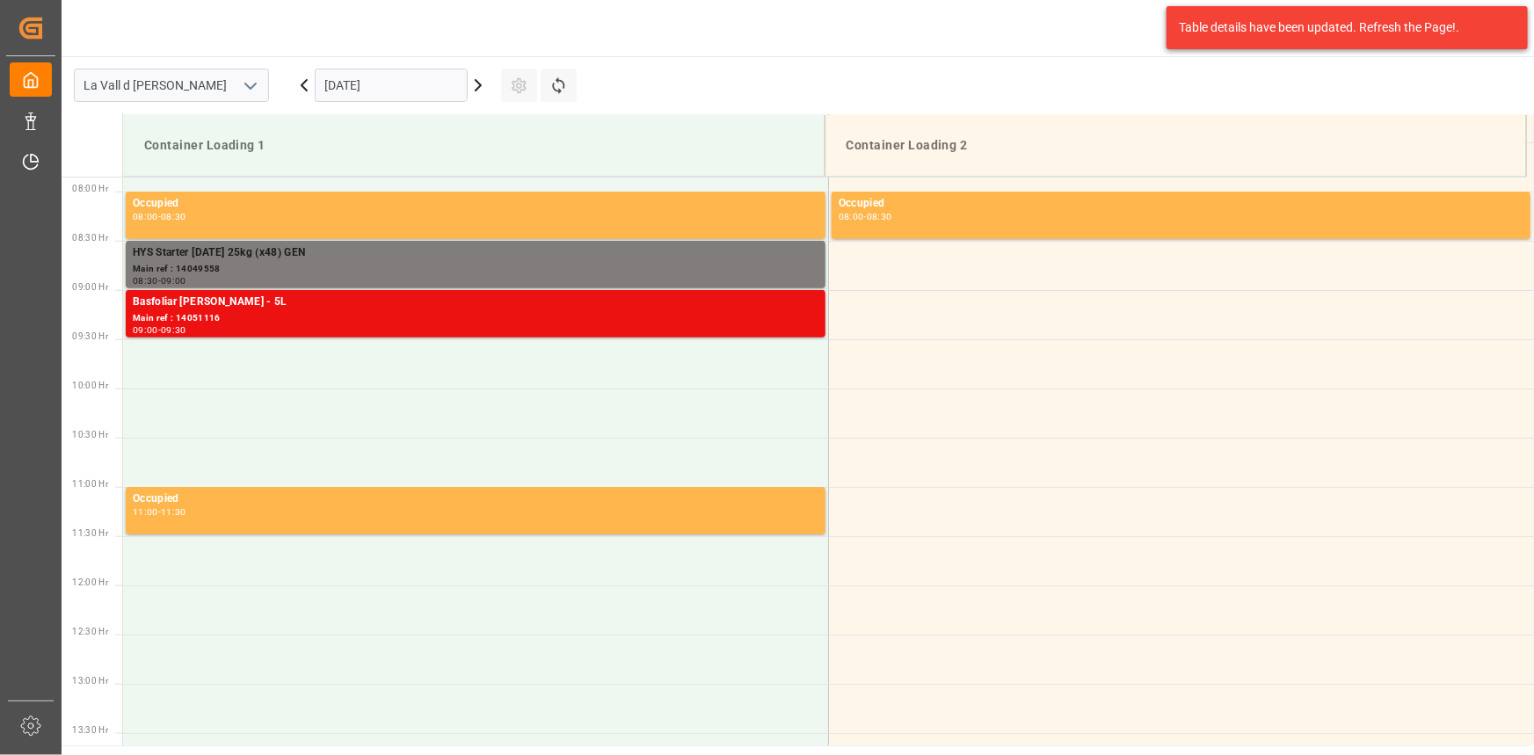
scroll to position [775, 0]
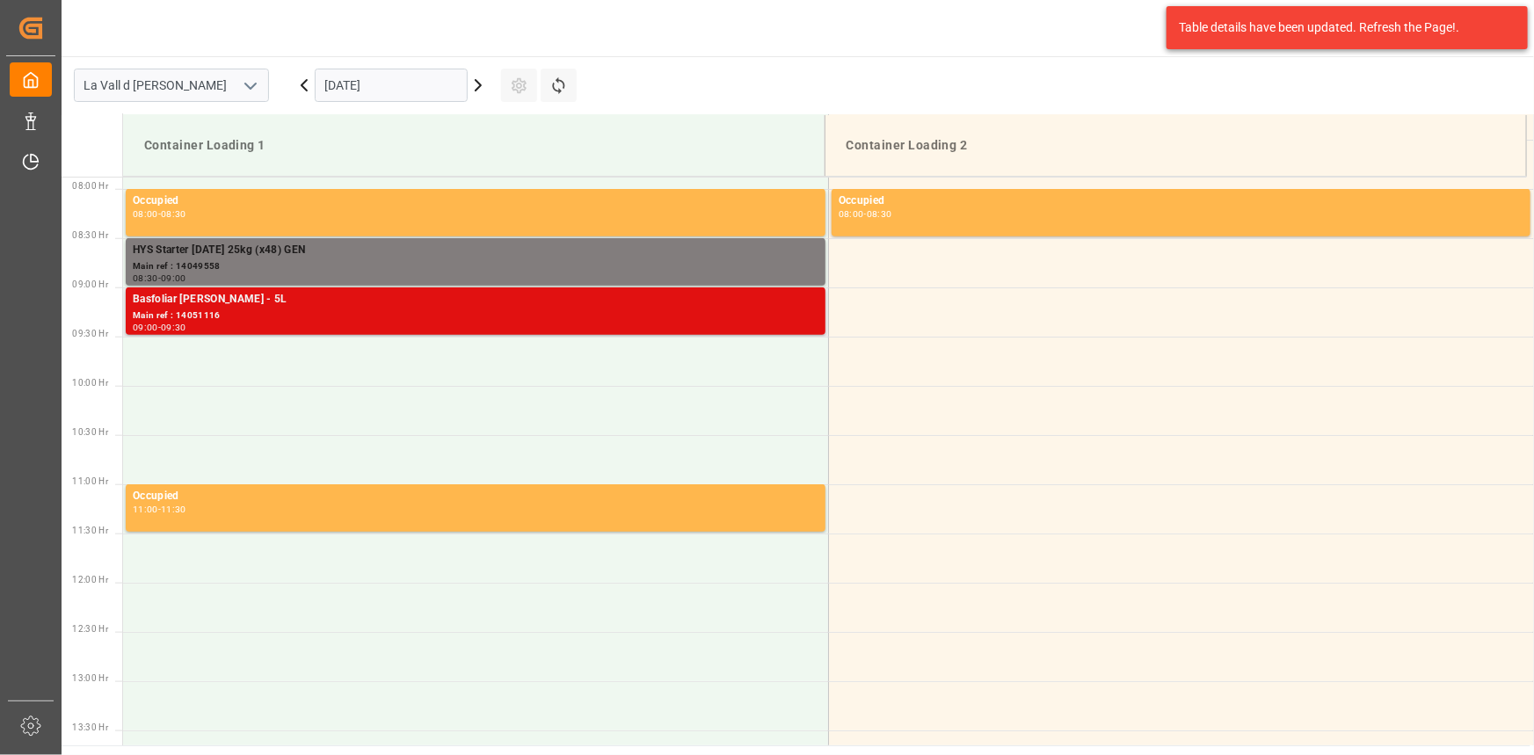
click at [280, 326] on div "09:00 - 09:30" at bounding box center [476, 329] width 686 height 10
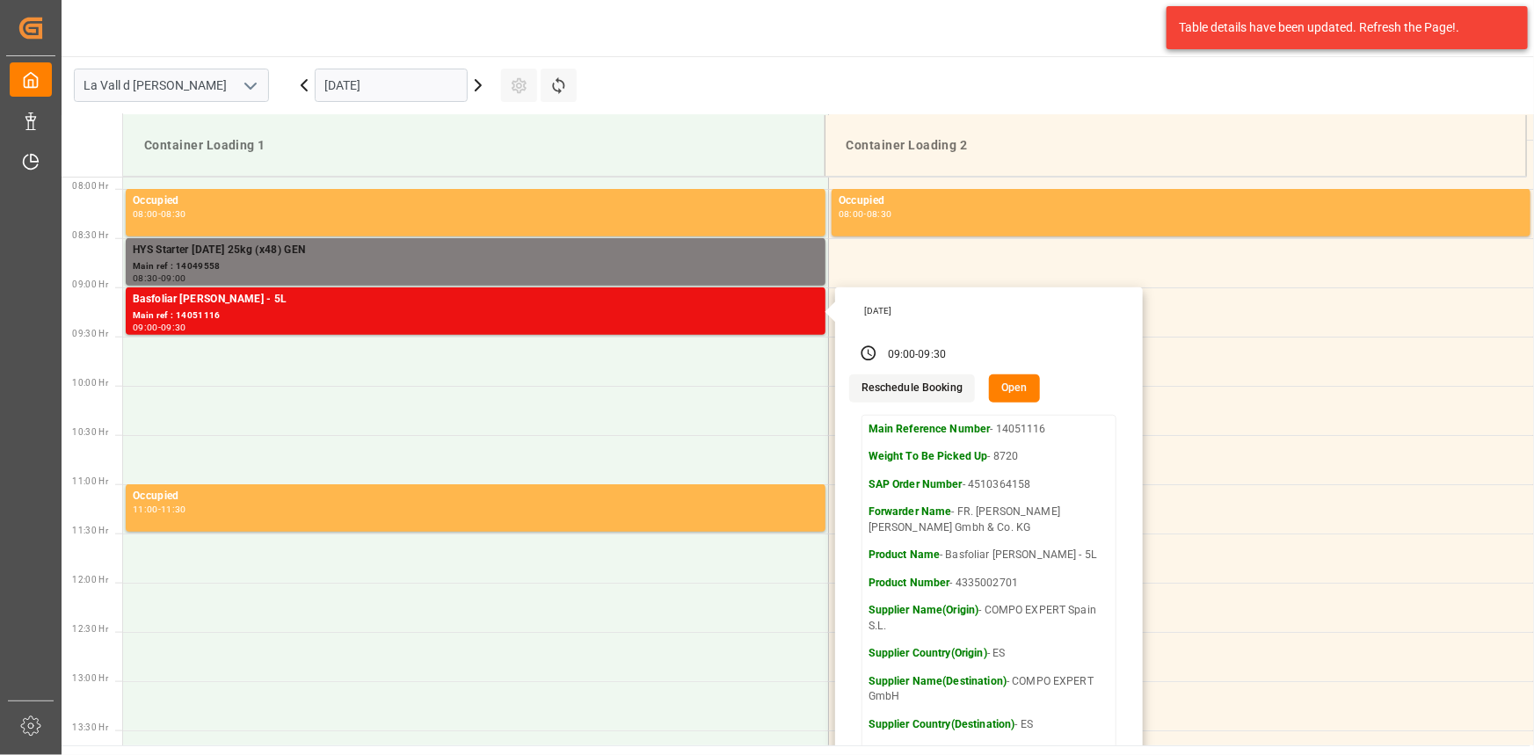
click at [353, 76] on input "[DATE]" at bounding box center [391, 85] width 153 height 33
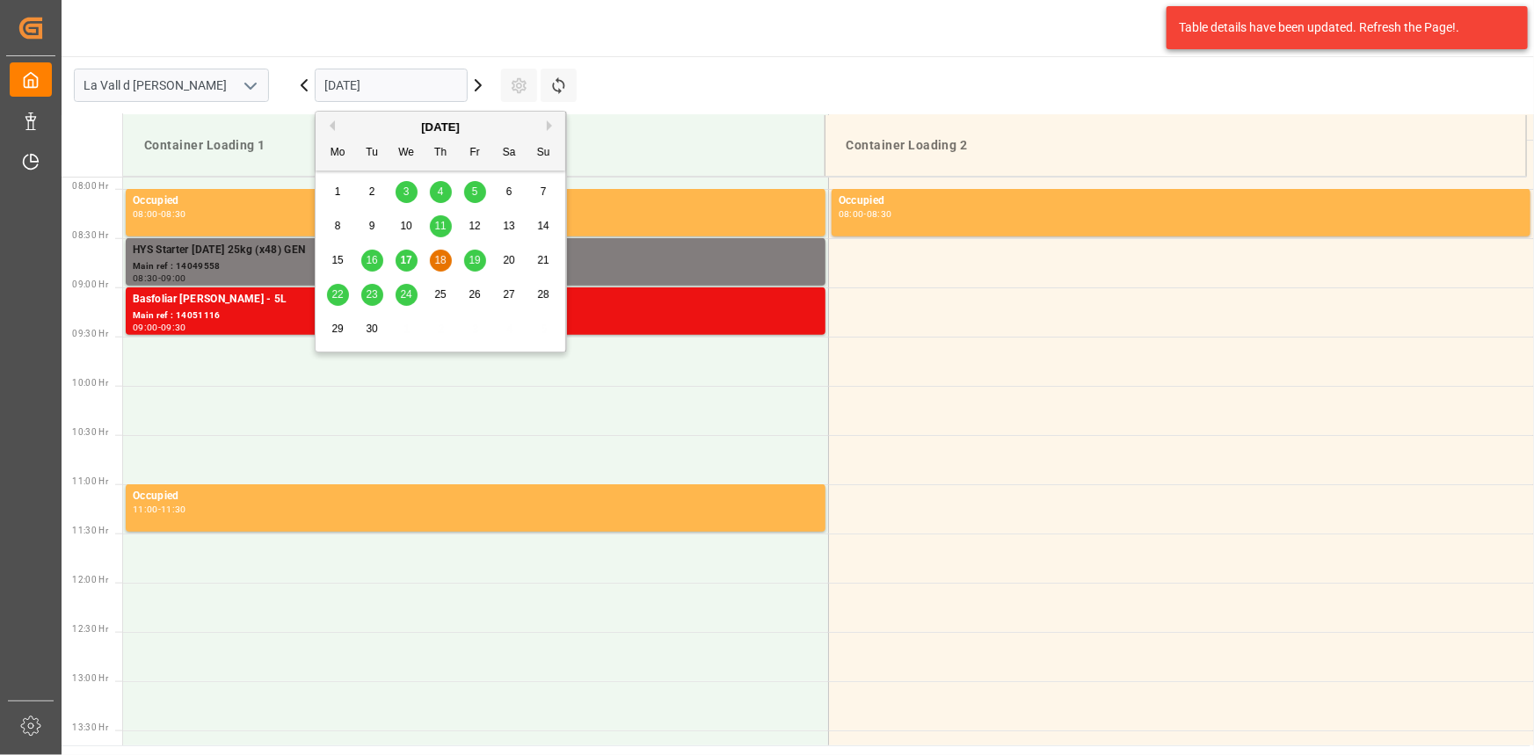
click at [370, 265] on span "16" at bounding box center [371, 260] width 11 height 12
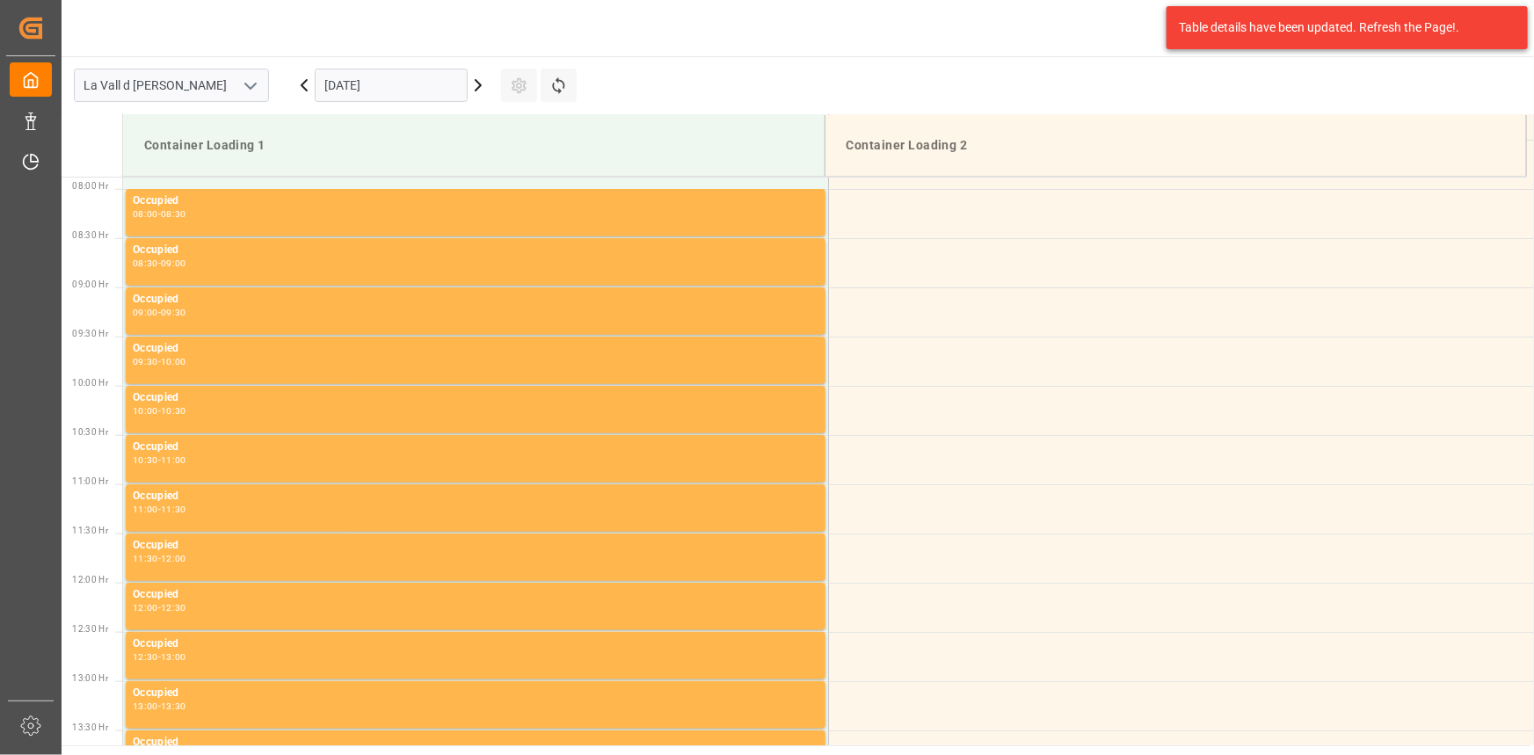
click at [432, 77] on input "16.09.2025" at bounding box center [391, 85] width 153 height 33
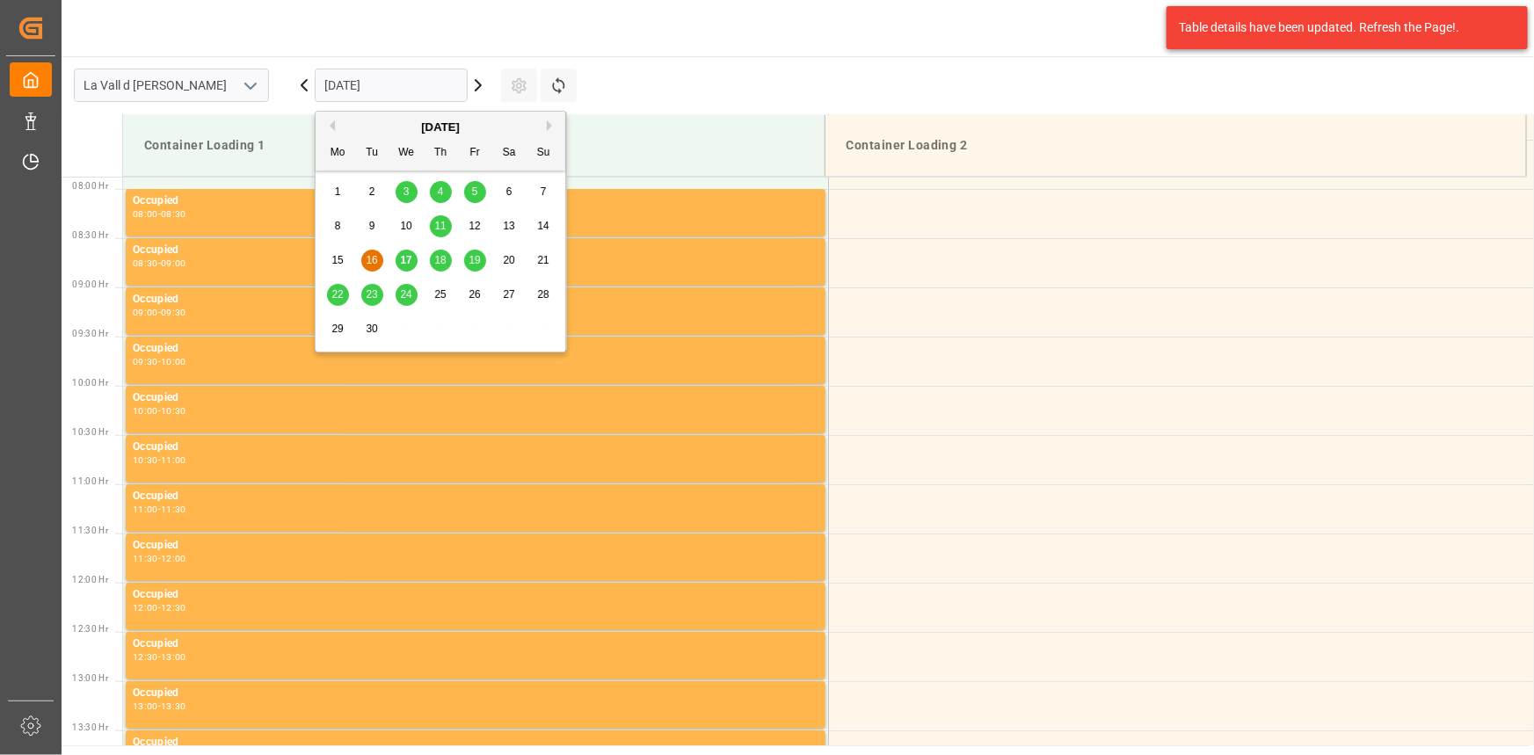
click at [410, 263] on span "17" at bounding box center [405, 260] width 11 height 12
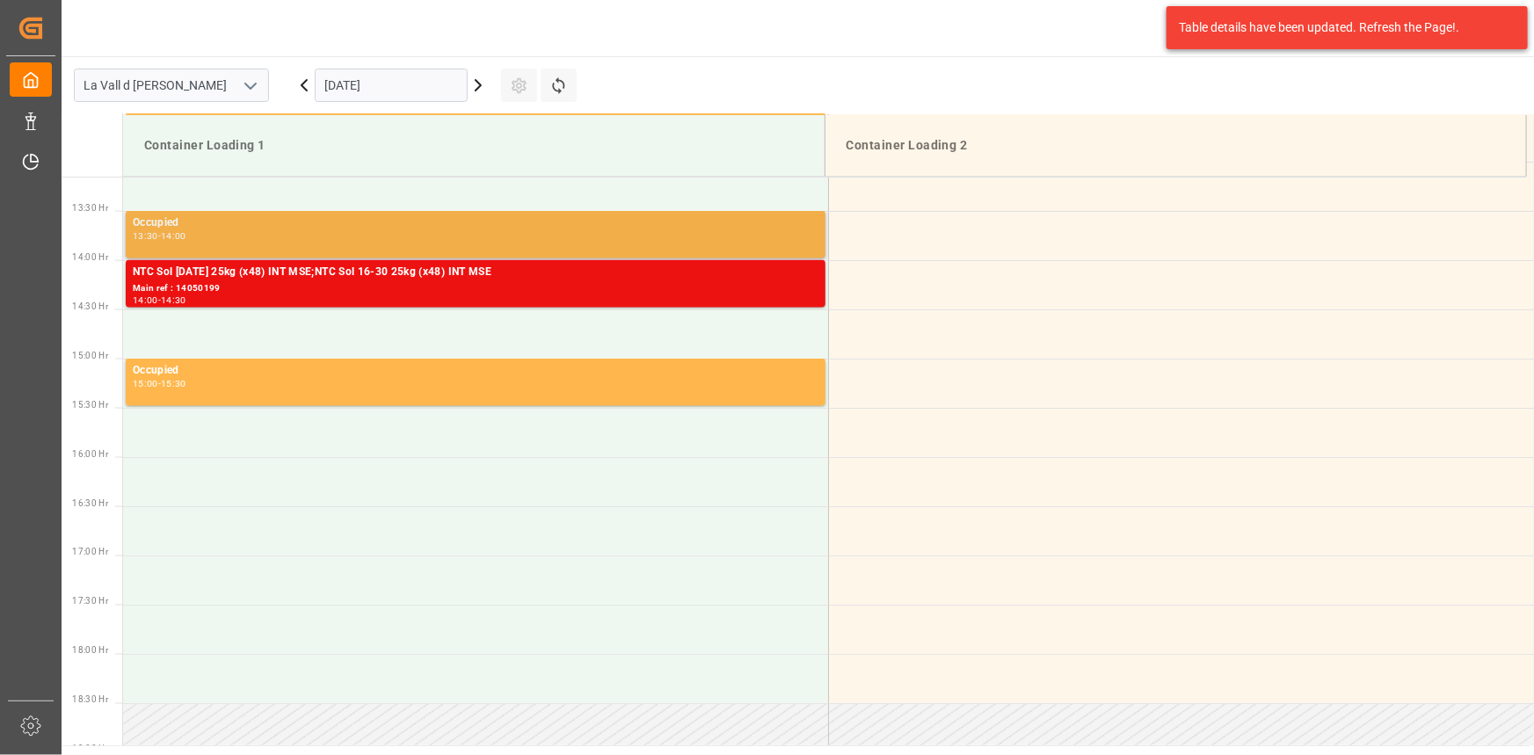
scroll to position [1250, 0]
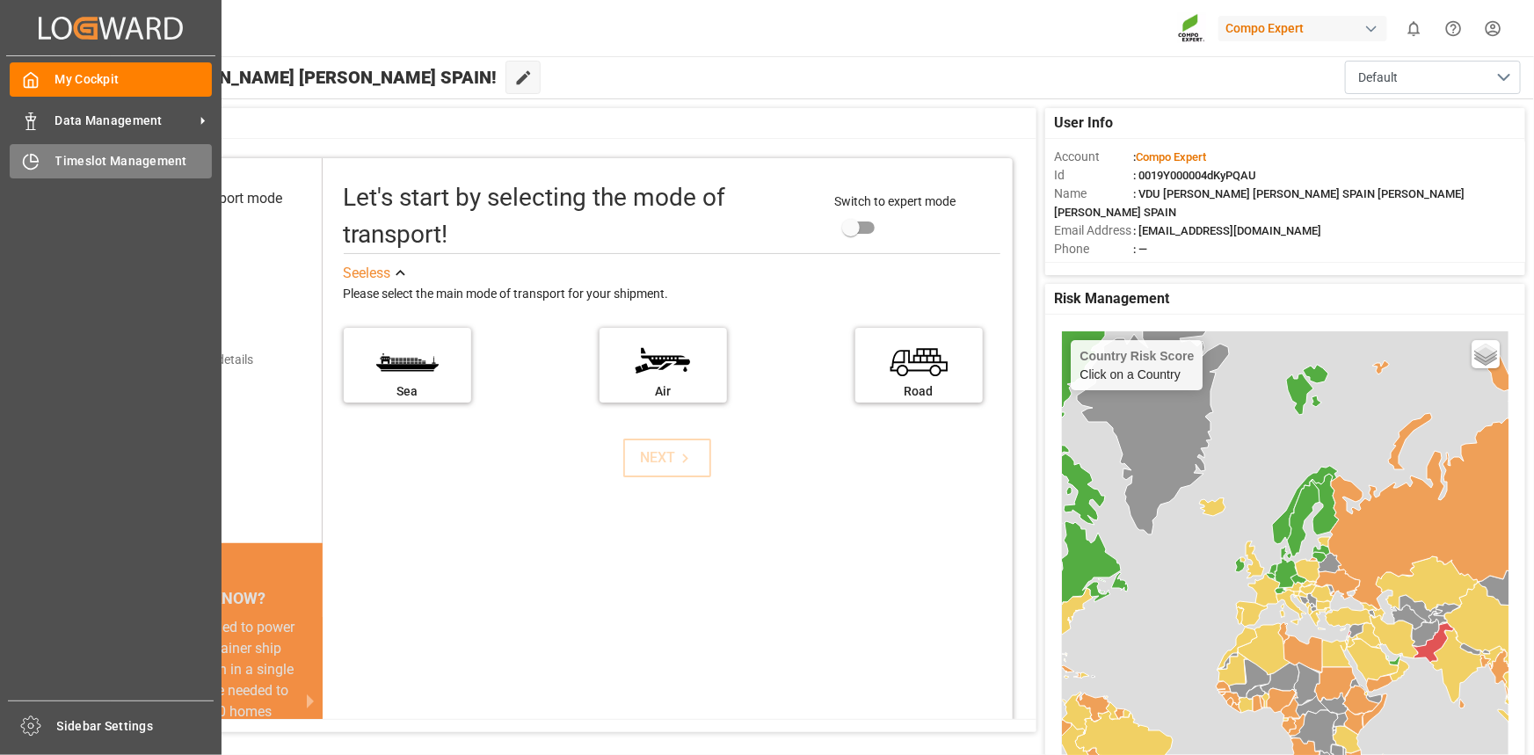
click at [110, 164] on span "Timeslot Management" at bounding box center [133, 161] width 157 height 18
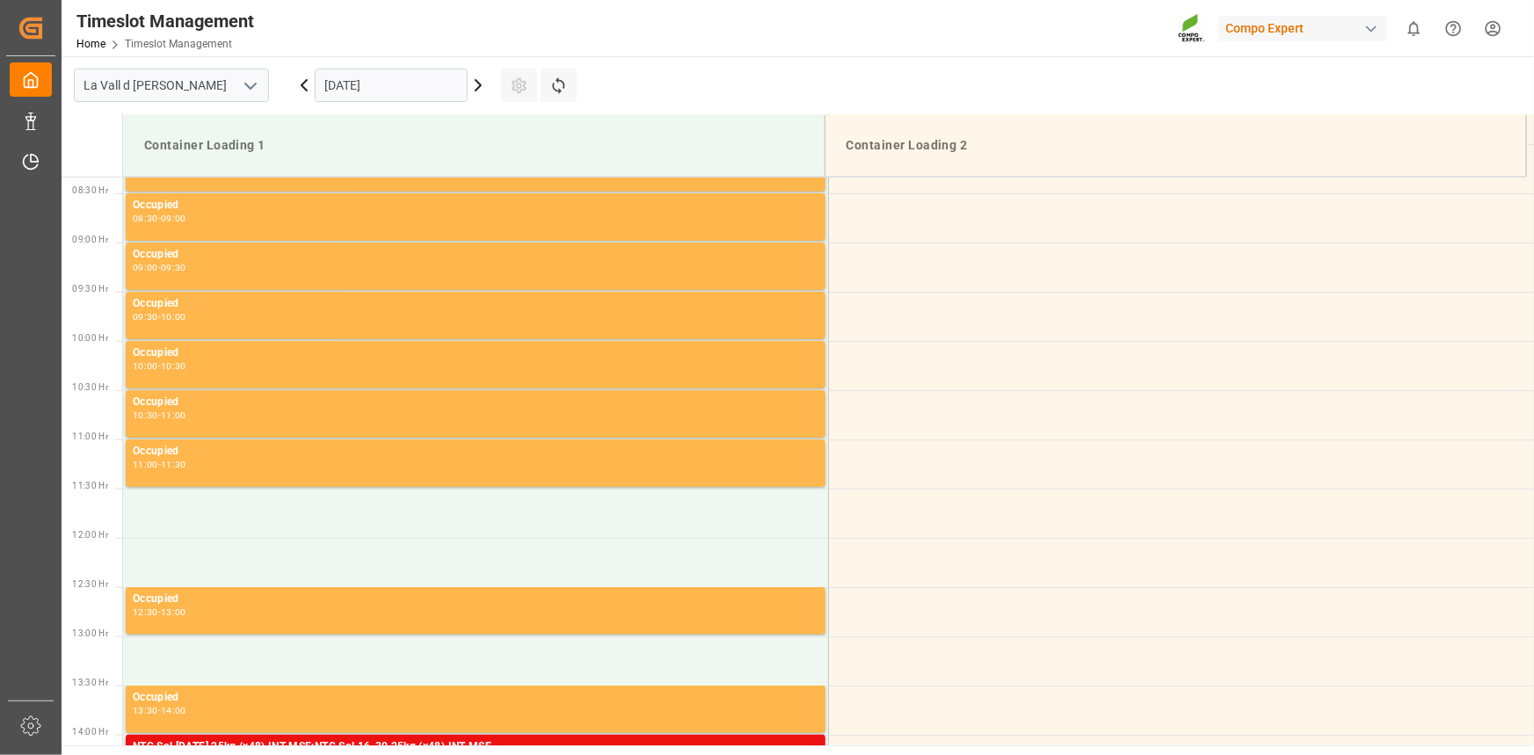
click at [327, 89] on input "[DATE]" at bounding box center [391, 85] width 153 height 33
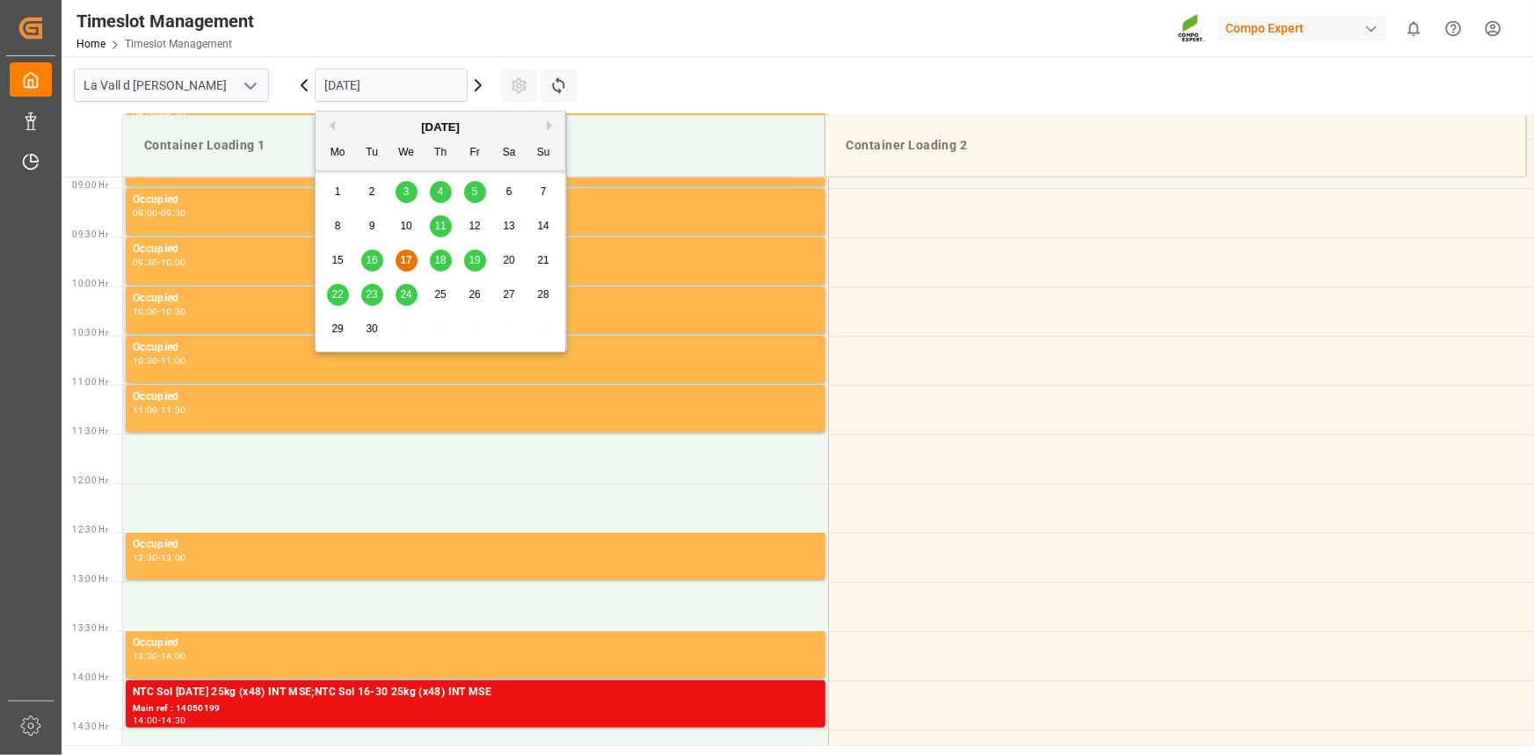
click at [431, 259] on div "18" at bounding box center [441, 261] width 22 height 21
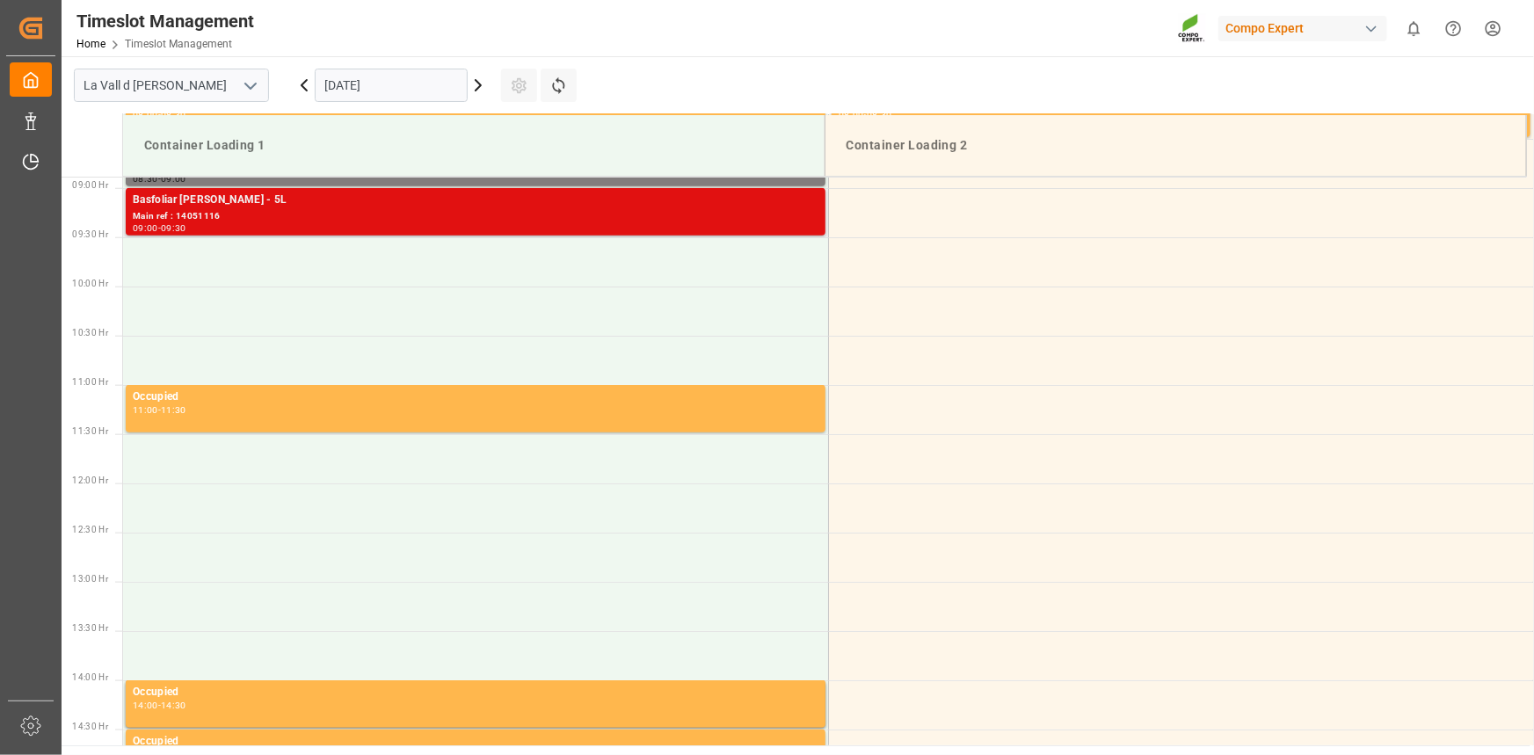
click at [249, 230] on div "09:00 - 09:30" at bounding box center [476, 229] width 686 height 10
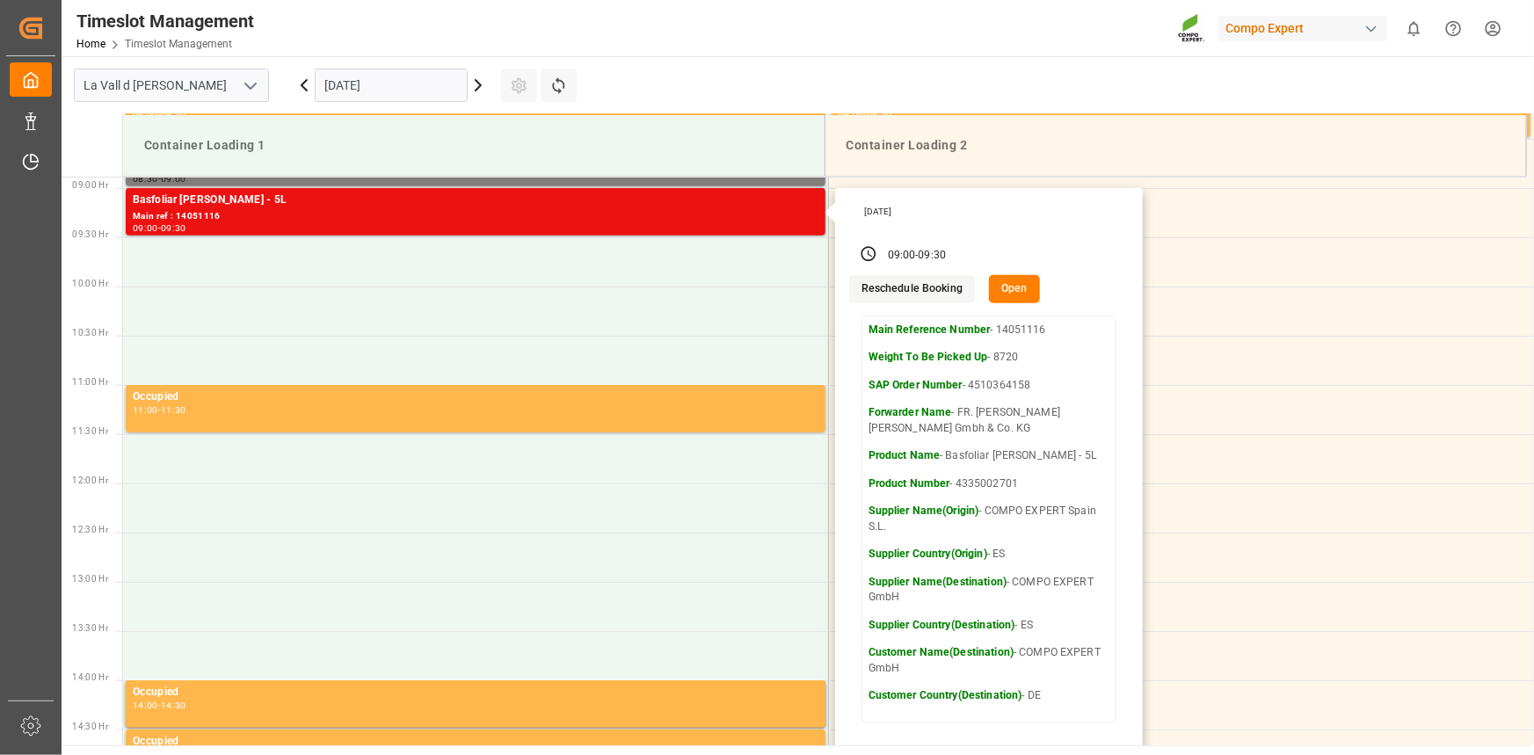
click at [364, 78] on input "[DATE]" at bounding box center [391, 85] width 153 height 33
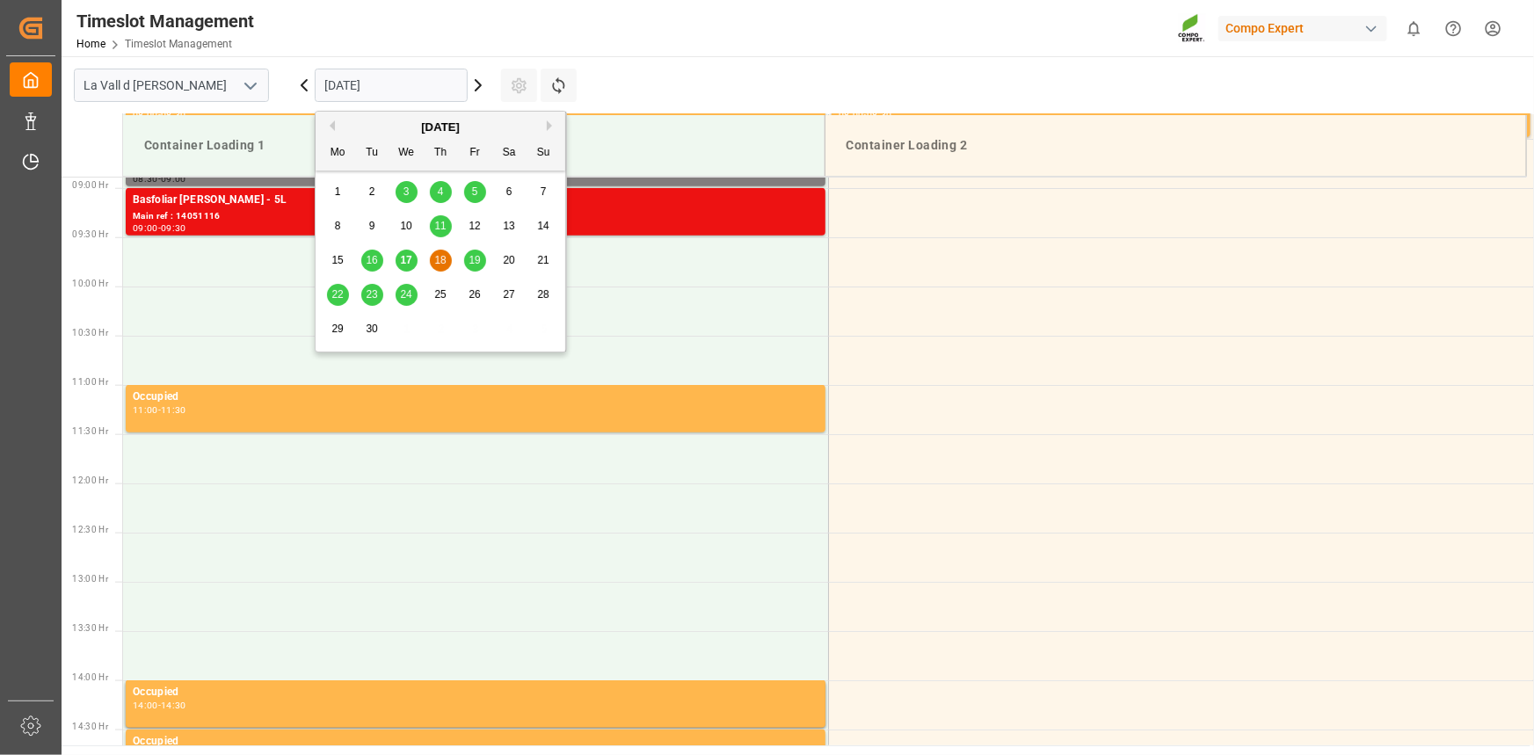
click at [399, 270] on div "17" at bounding box center [407, 261] width 22 height 21
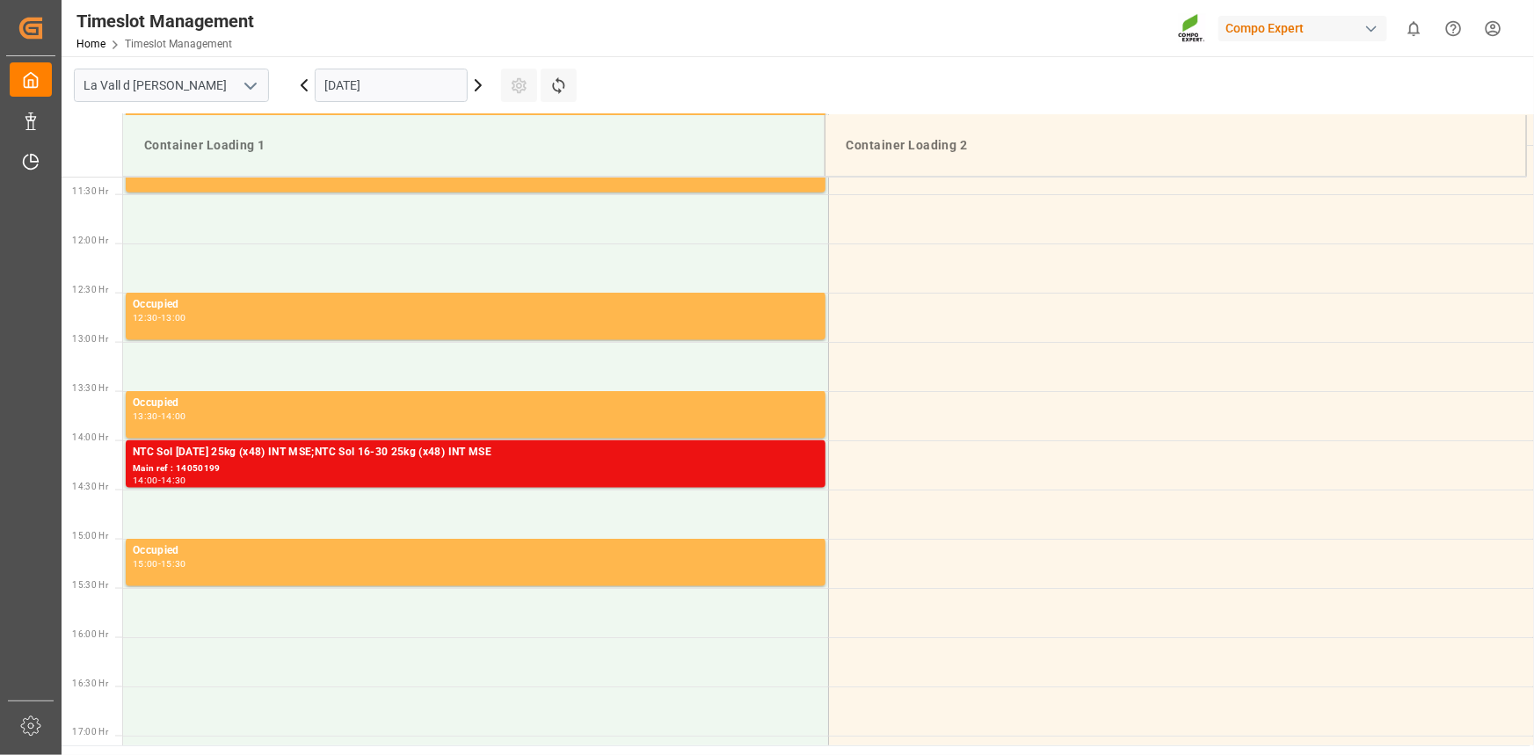
scroll to position [635, 0]
